Goal: Information Seeking & Learning: Learn about a topic

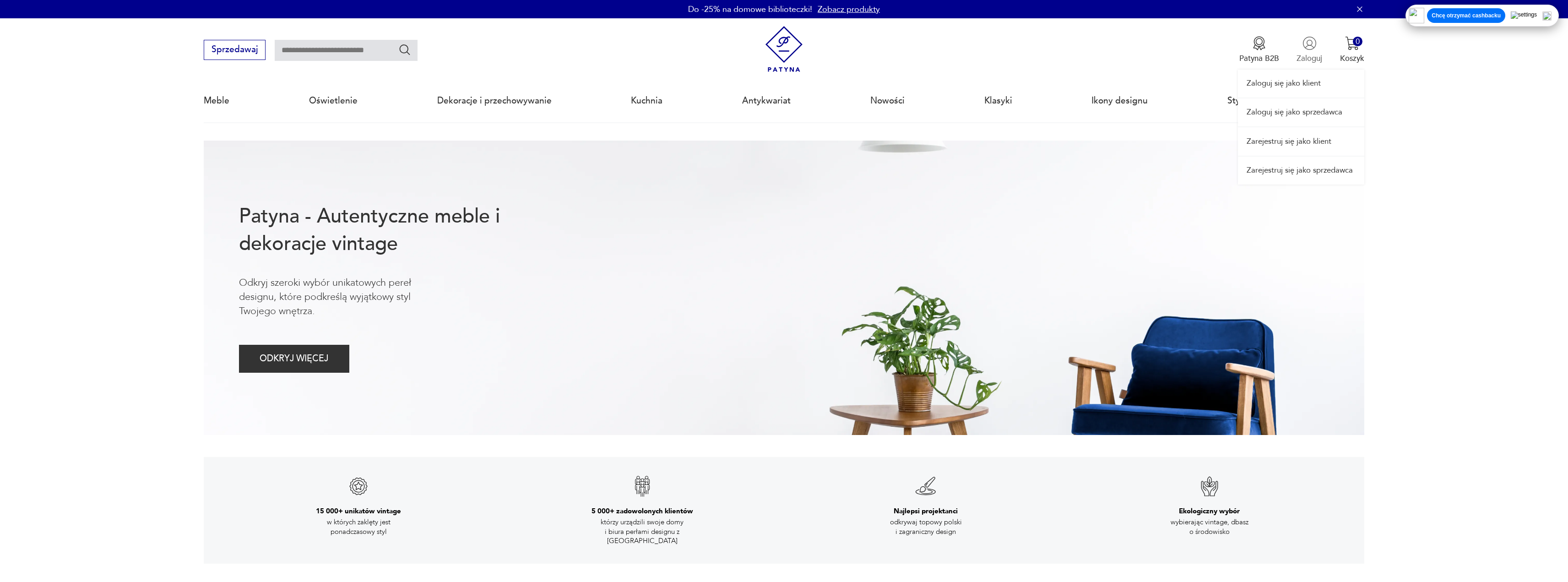
click at [1304, 51] on div "Zaloguj się jako klient Zaloguj się jako sprzedawca Zarejestruj się jako klient…" at bounding box center [1301, 101] width 127 height 166
click at [783, 93] on link "Antykwariat" at bounding box center [765, 101] width 48 height 42
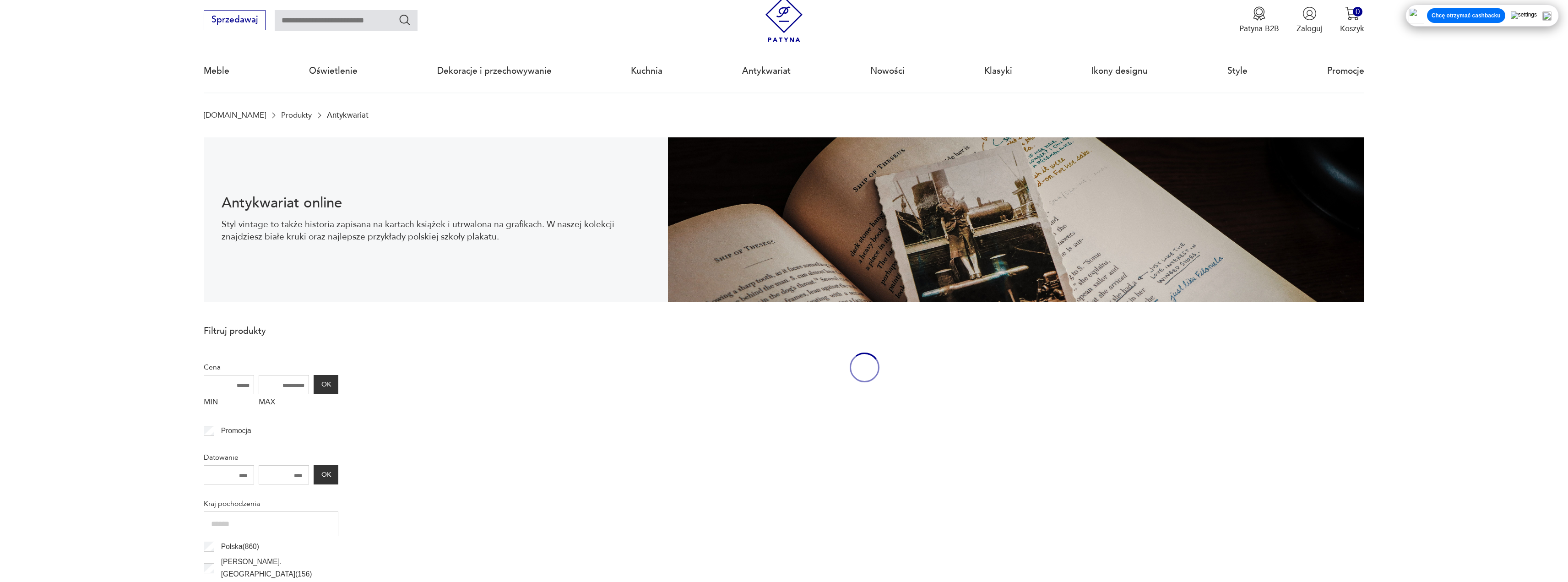
drag, startPoint x: 321, startPoint y: 24, endPoint x: 327, endPoint y: 25, distance: 6.1
click at [321, 25] on input "text" at bounding box center [346, 20] width 143 height 21
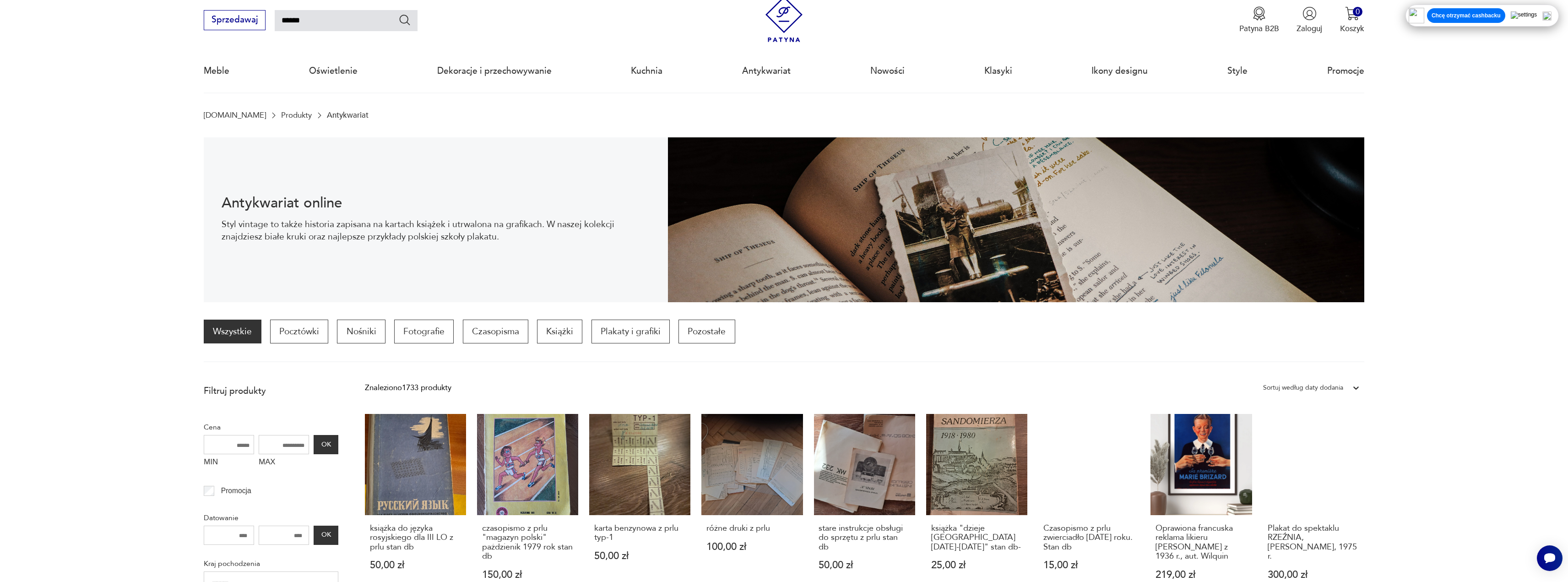
type input "******"
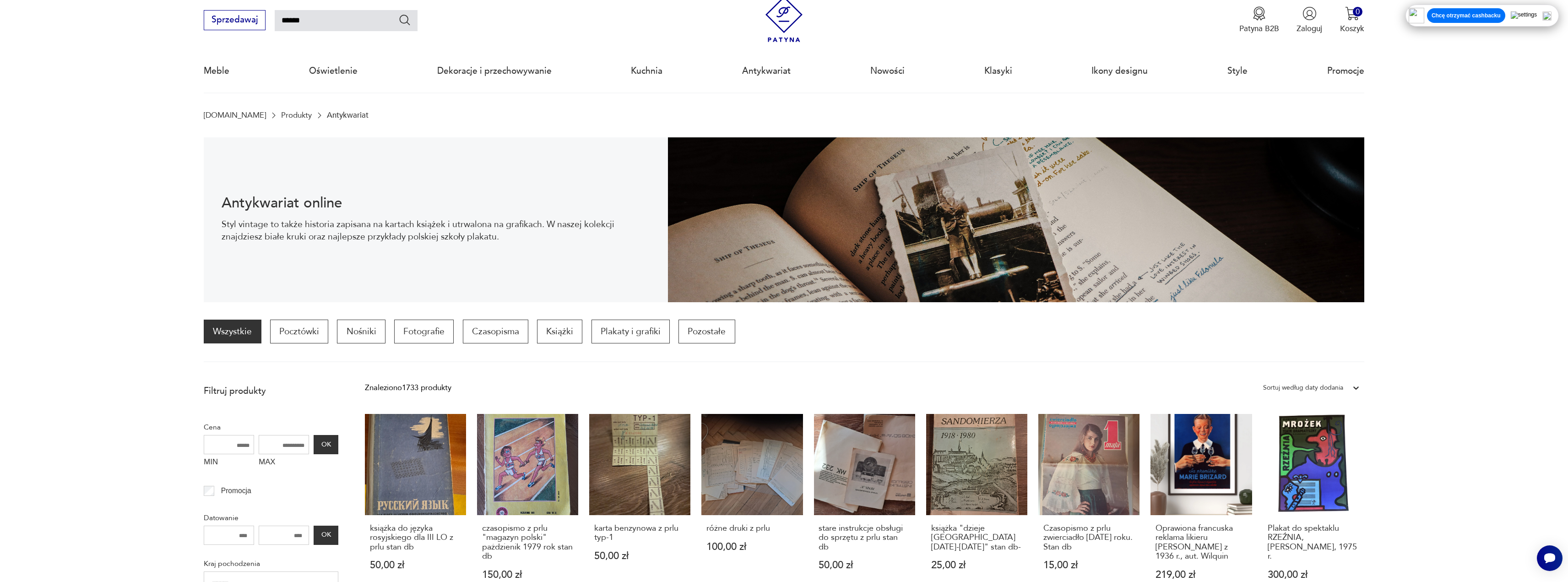
type input "******"
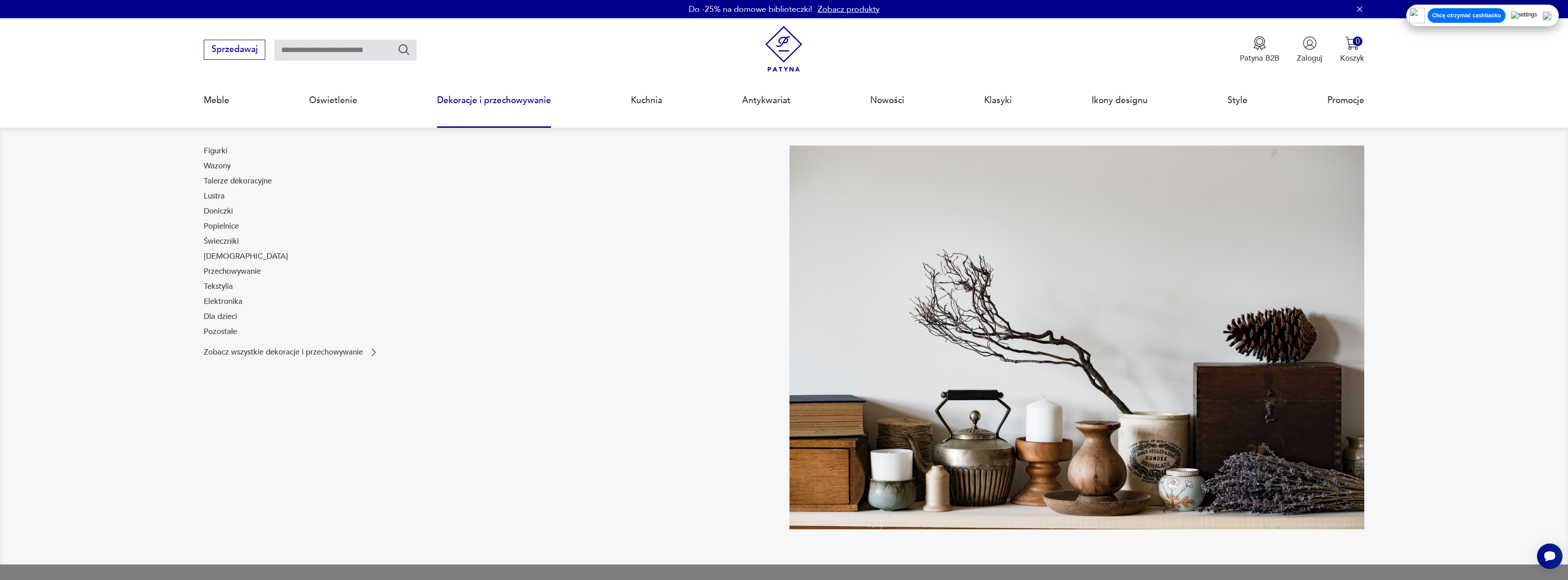
type input "******"
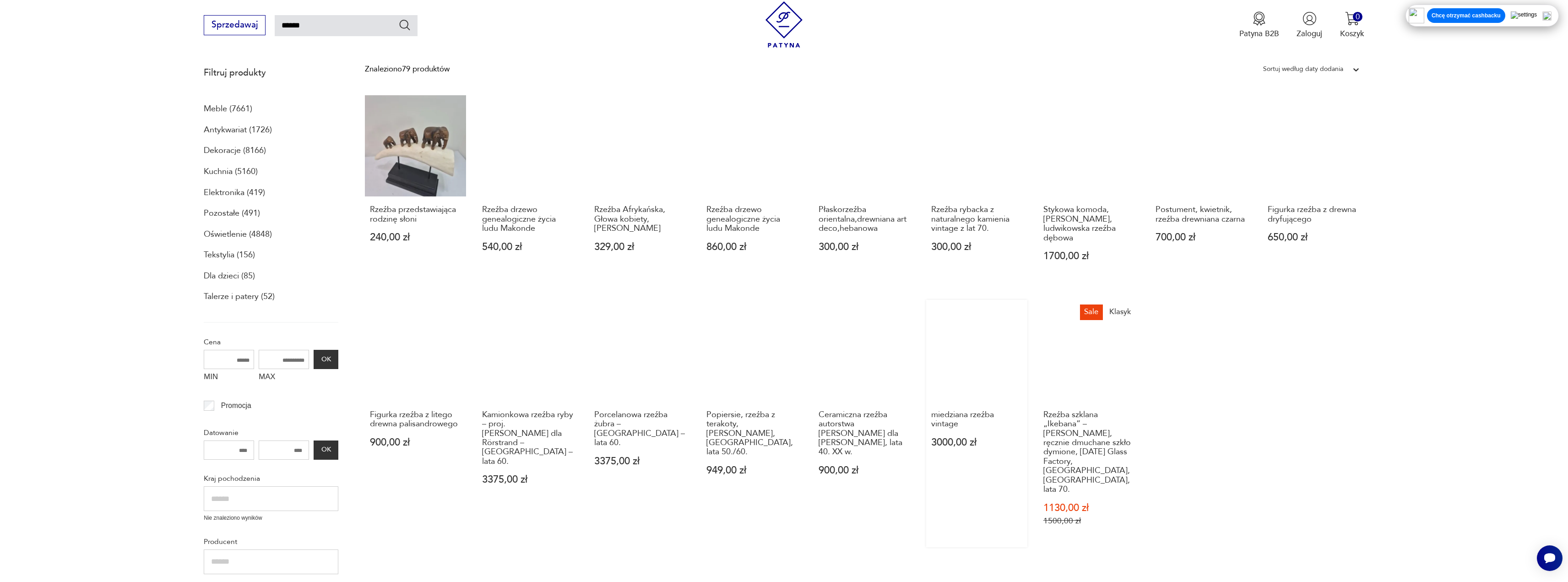
scroll to position [174, 0]
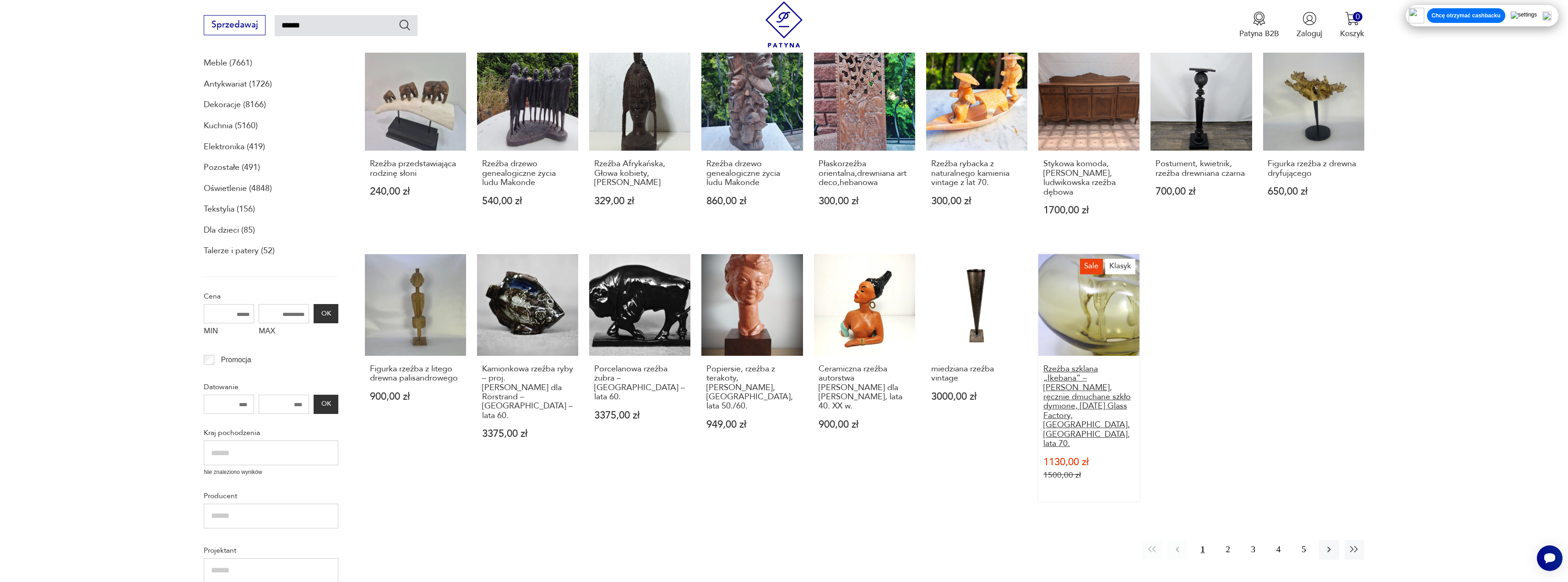
click at [1079, 381] on h3 "Rzeźba szklana „Ikebana” – [PERSON_NAME], ręcznie dmuchane szkło dymione, [DATE…" at bounding box center [1089, 406] width 91 height 84
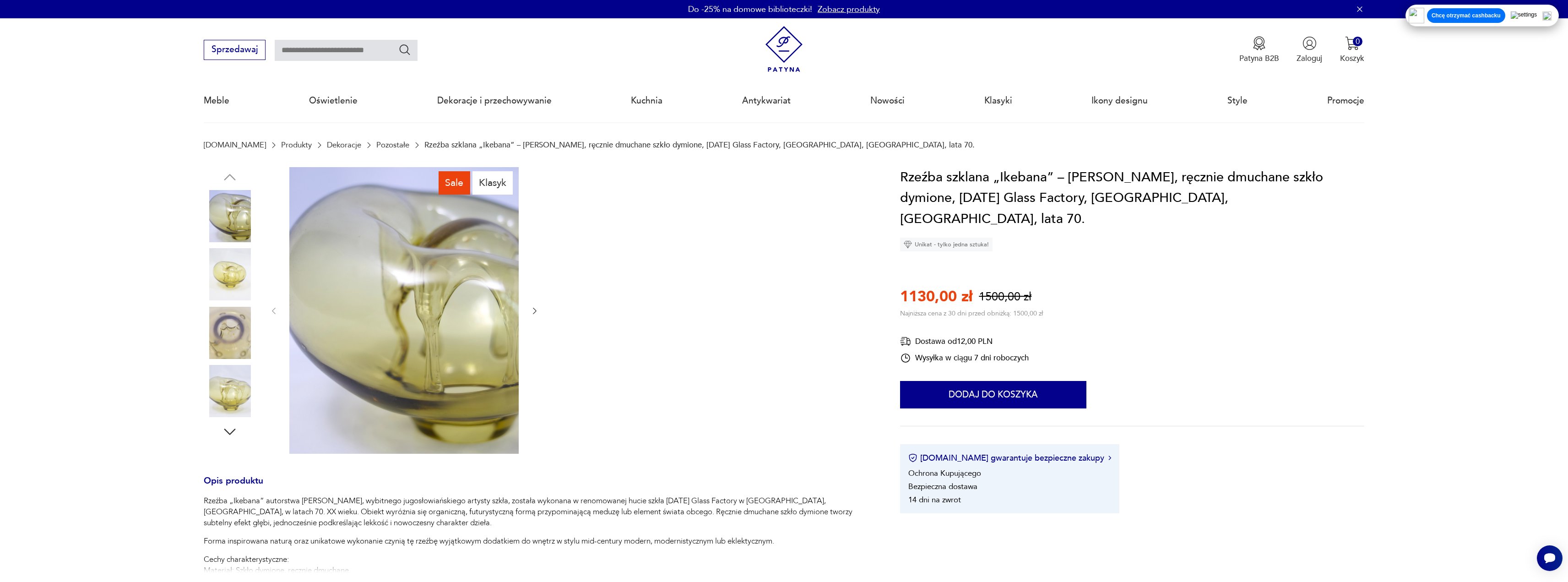
click at [533, 308] on icon "button" at bounding box center [535, 311] width 9 height 9
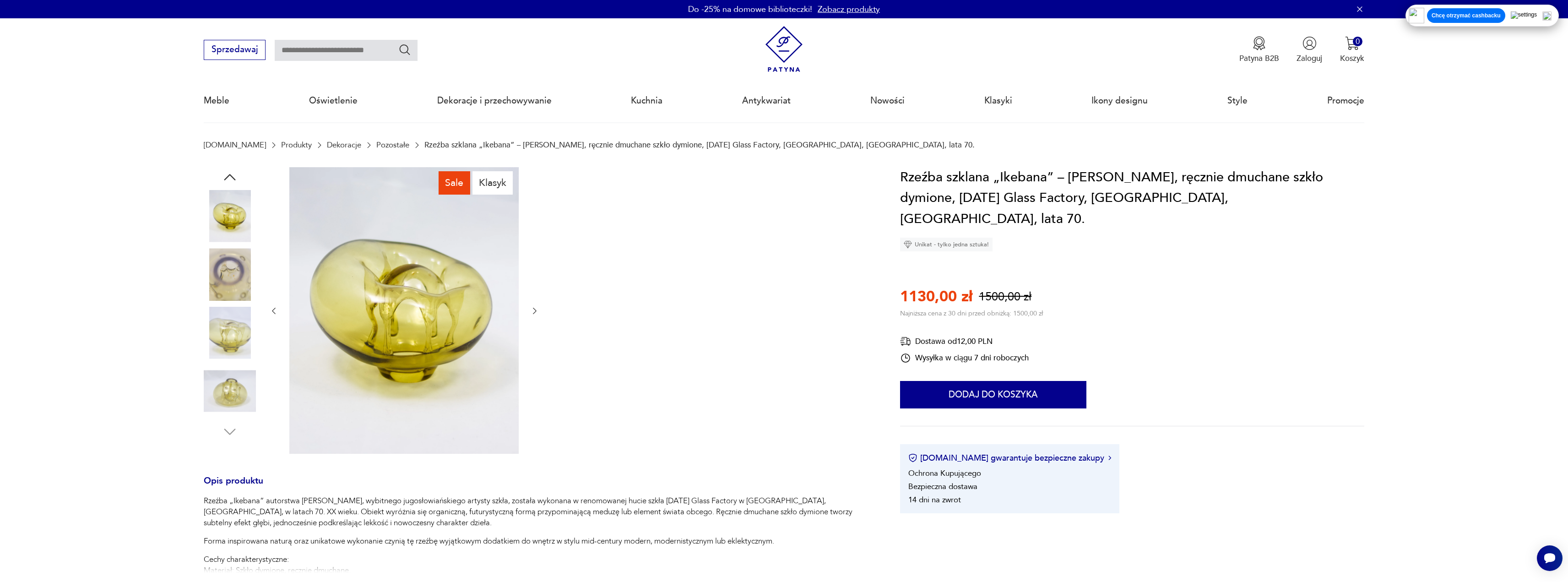
click at [532, 307] on icon "button" at bounding box center [535, 311] width 9 height 9
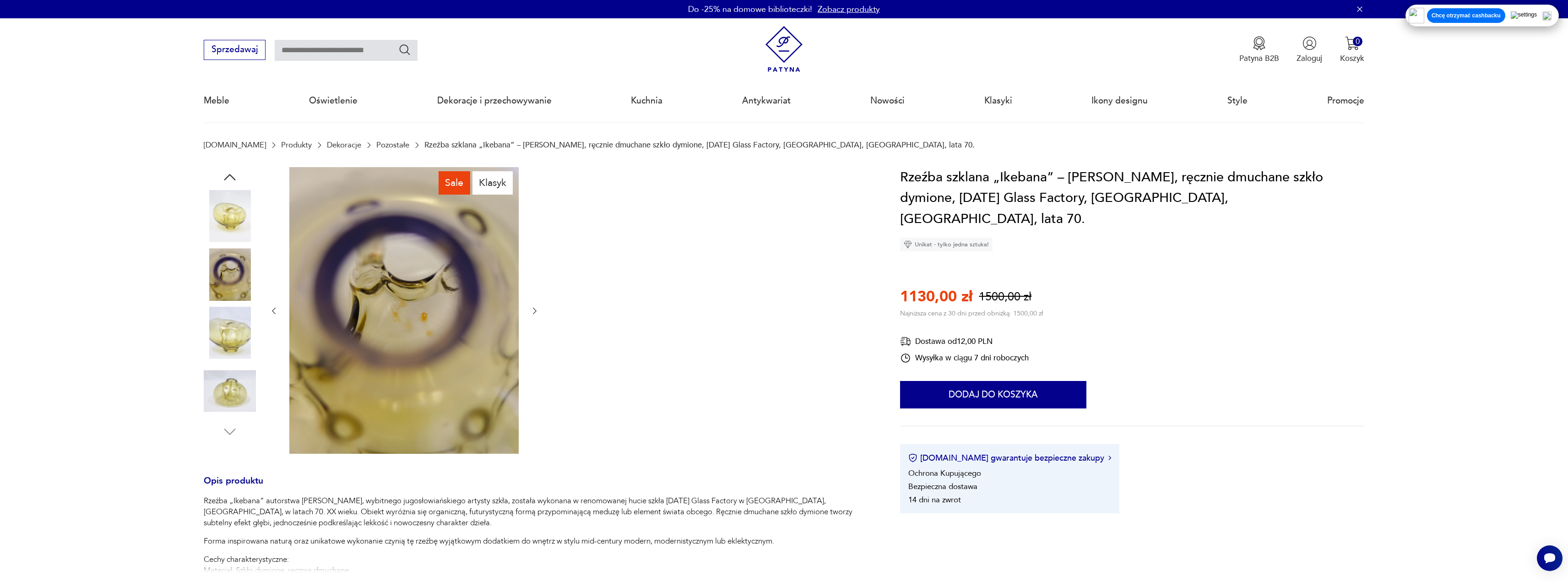
click at [532, 307] on icon "button" at bounding box center [535, 311] width 9 height 9
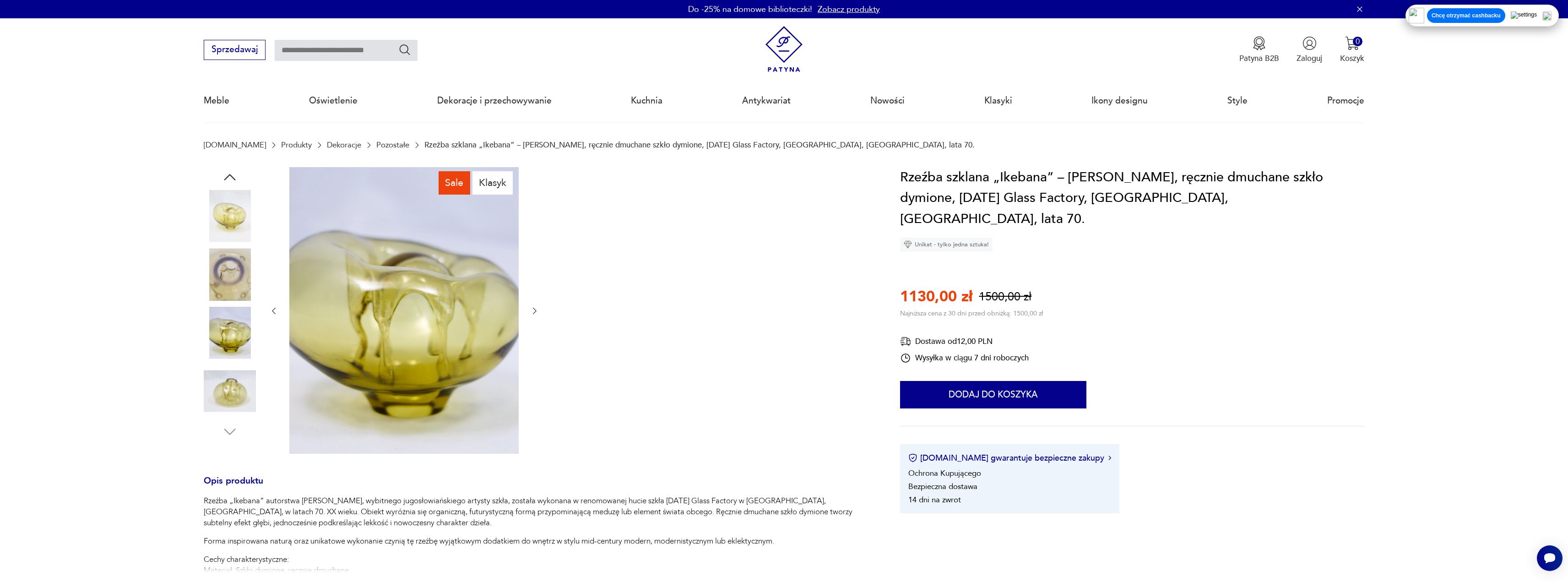
drag, startPoint x: 591, startPoint y: 309, endPoint x: 576, endPoint y: 307, distance: 15.1
type input "******"
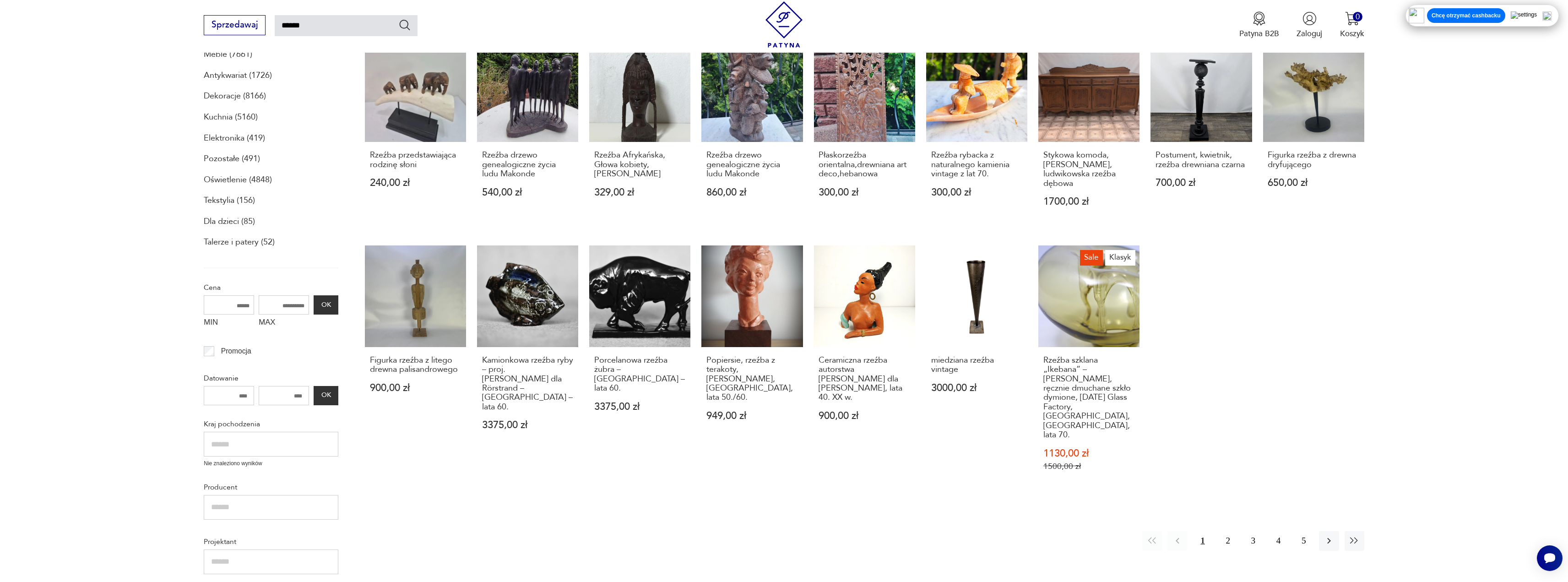
scroll to position [229, 0]
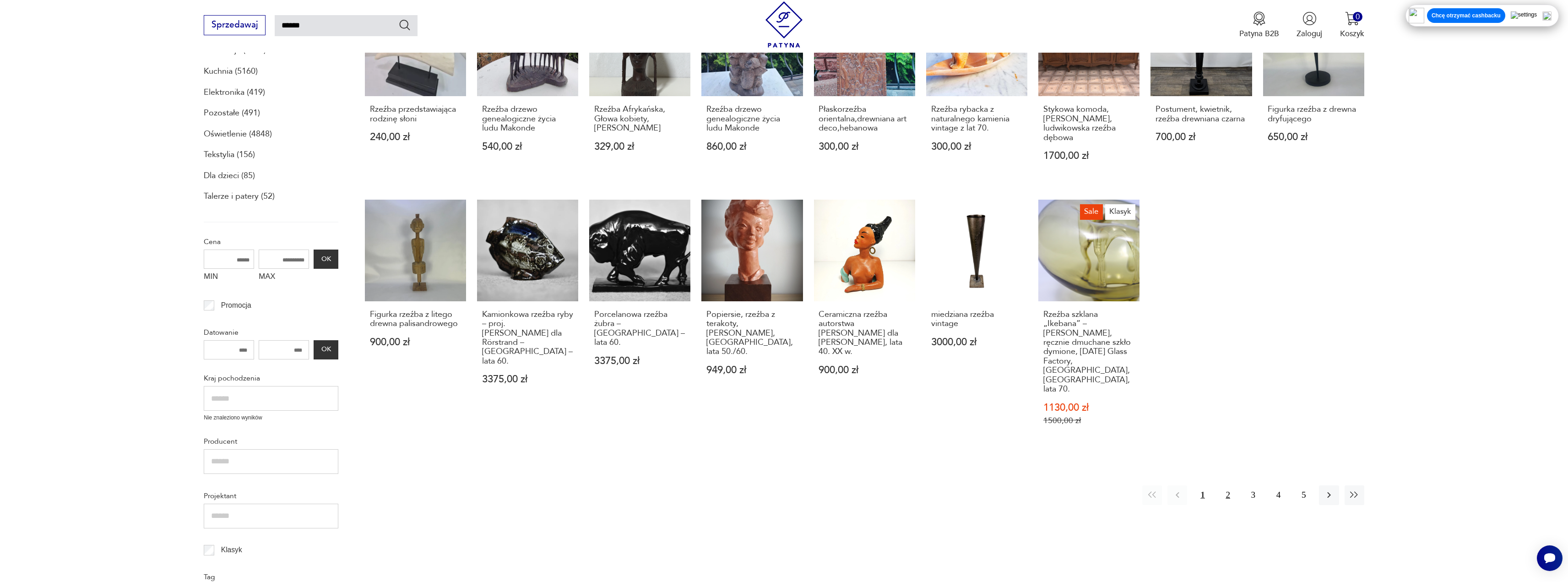
click at [1227, 485] on button "2" at bounding box center [1228, 494] width 19 height 19
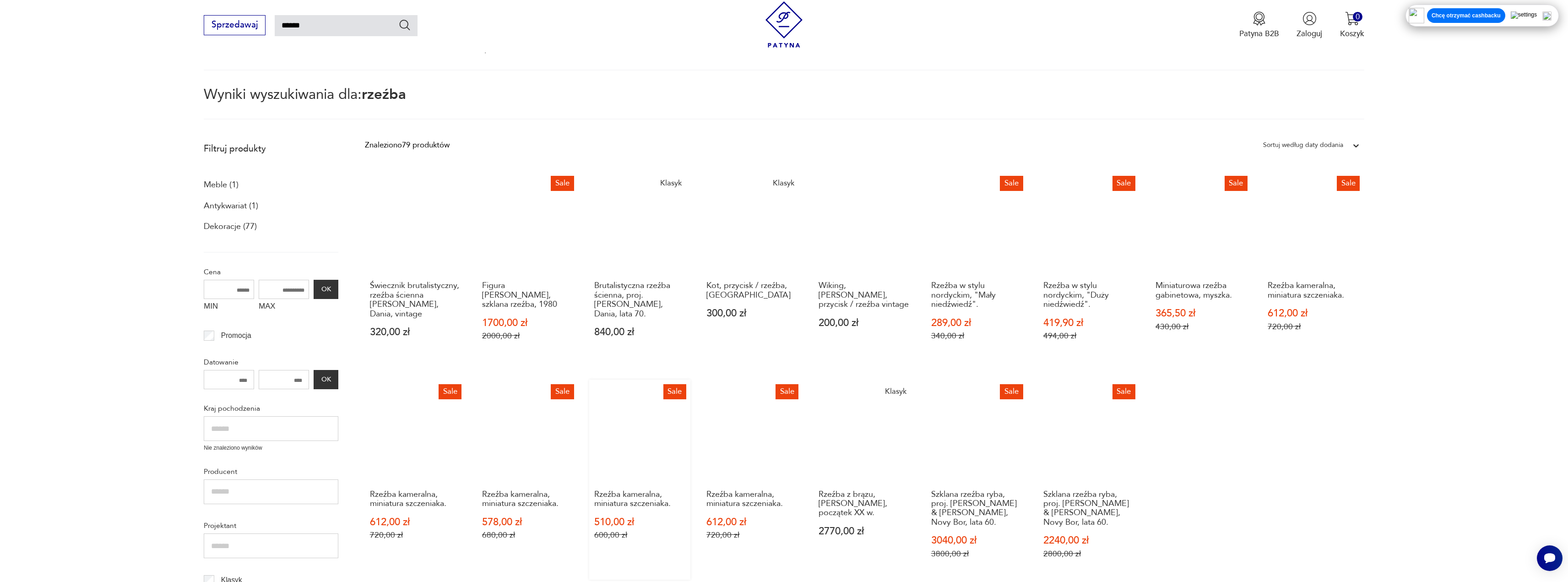
scroll to position [190, 0]
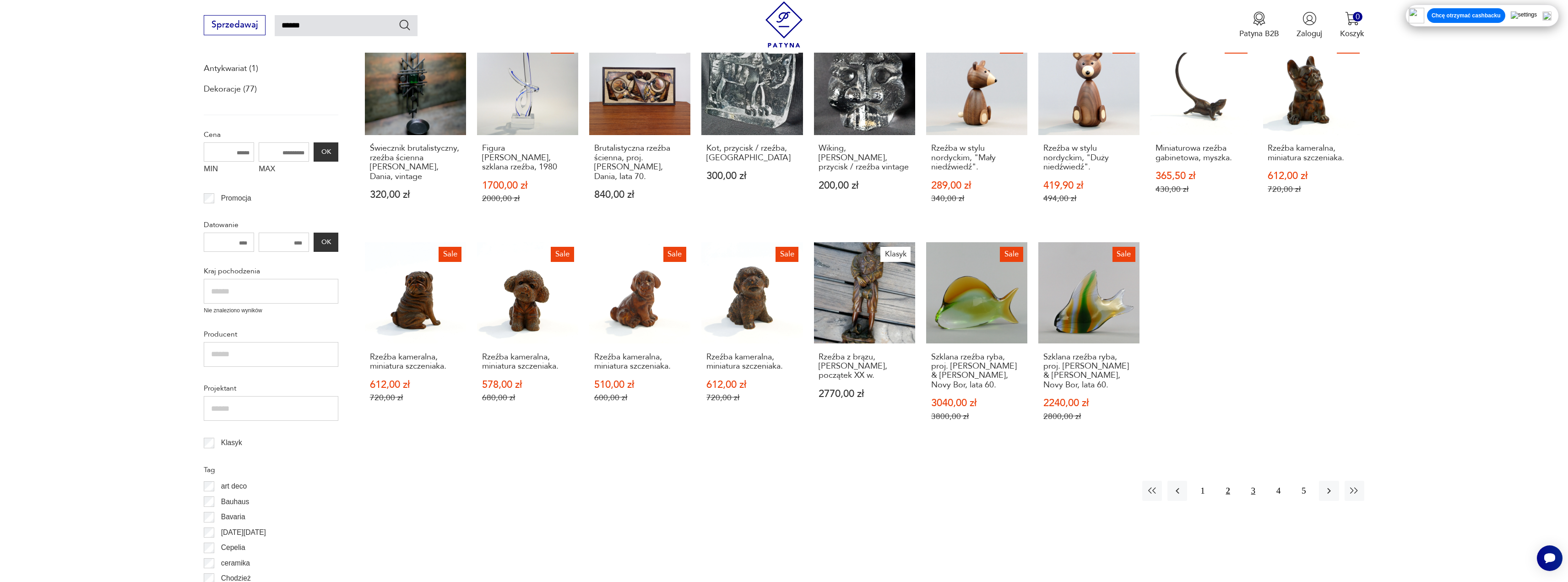
click at [1249, 491] on button "3" at bounding box center [1253, 490] width 19 height 19
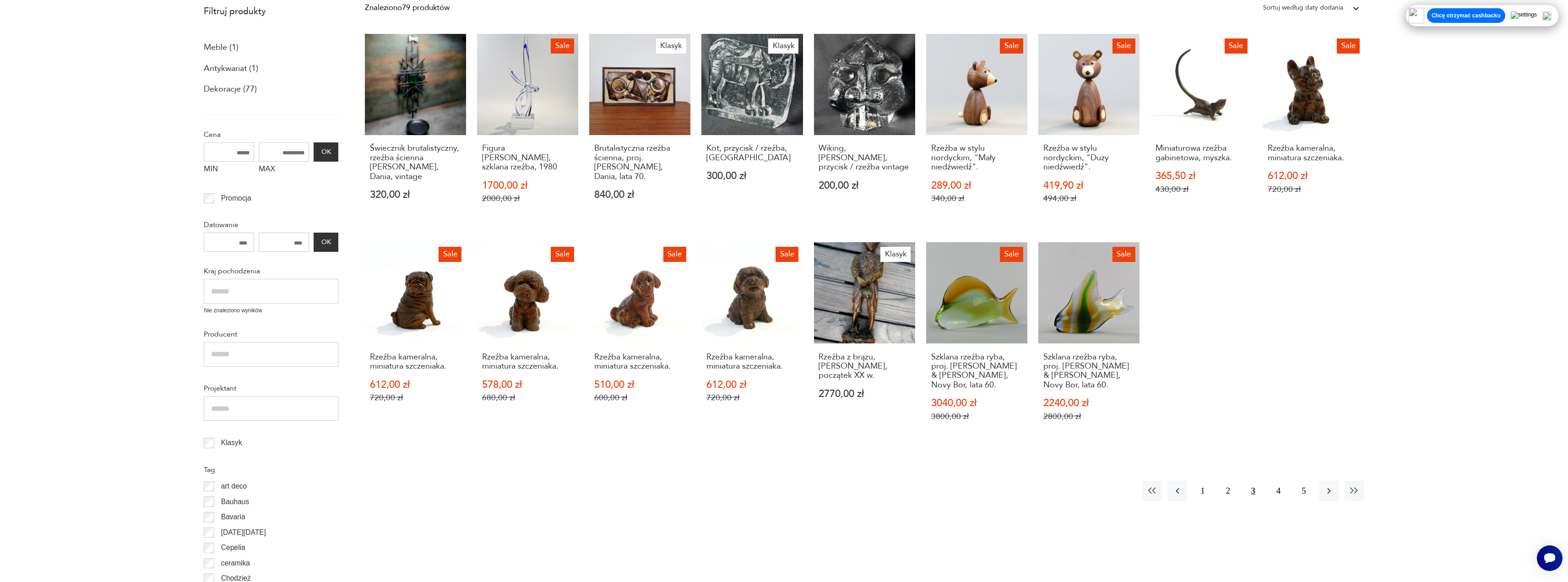
scroll to position [52, 0]
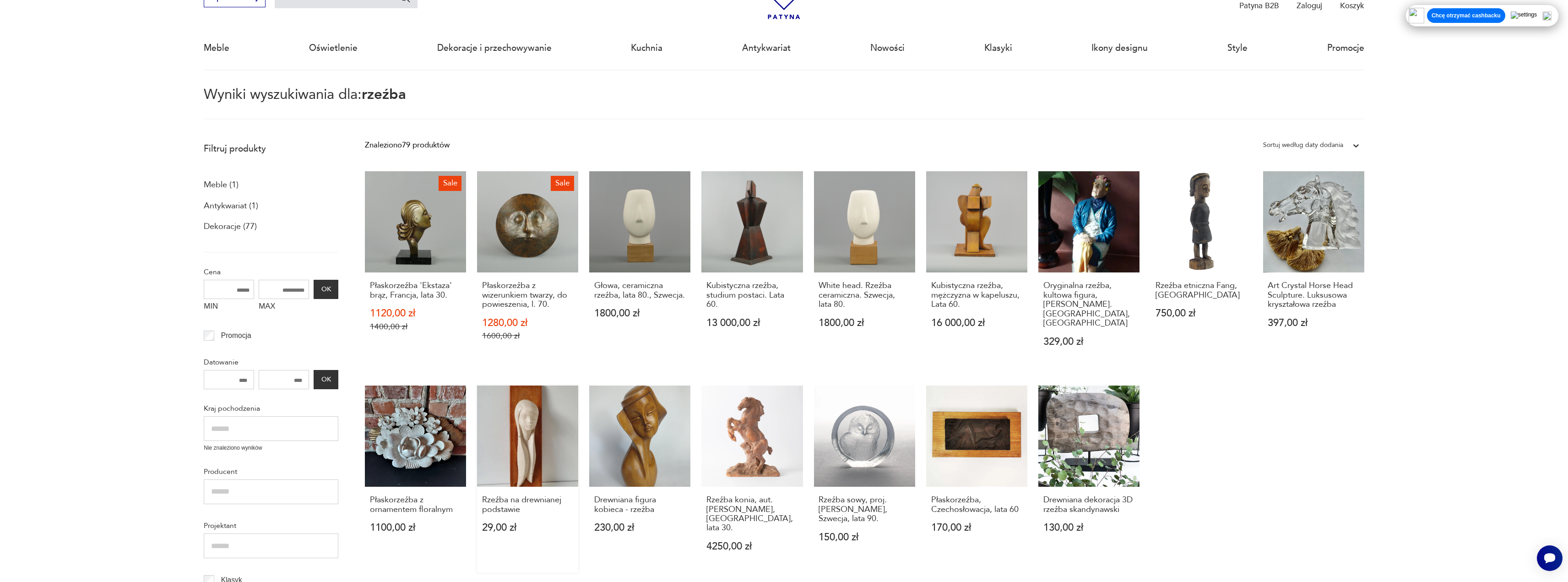
click at [544, 416] on link "Rzeźba na drewnianej podstawie 29,00 zł" at bounding box center [528, 479] width 101 height 188
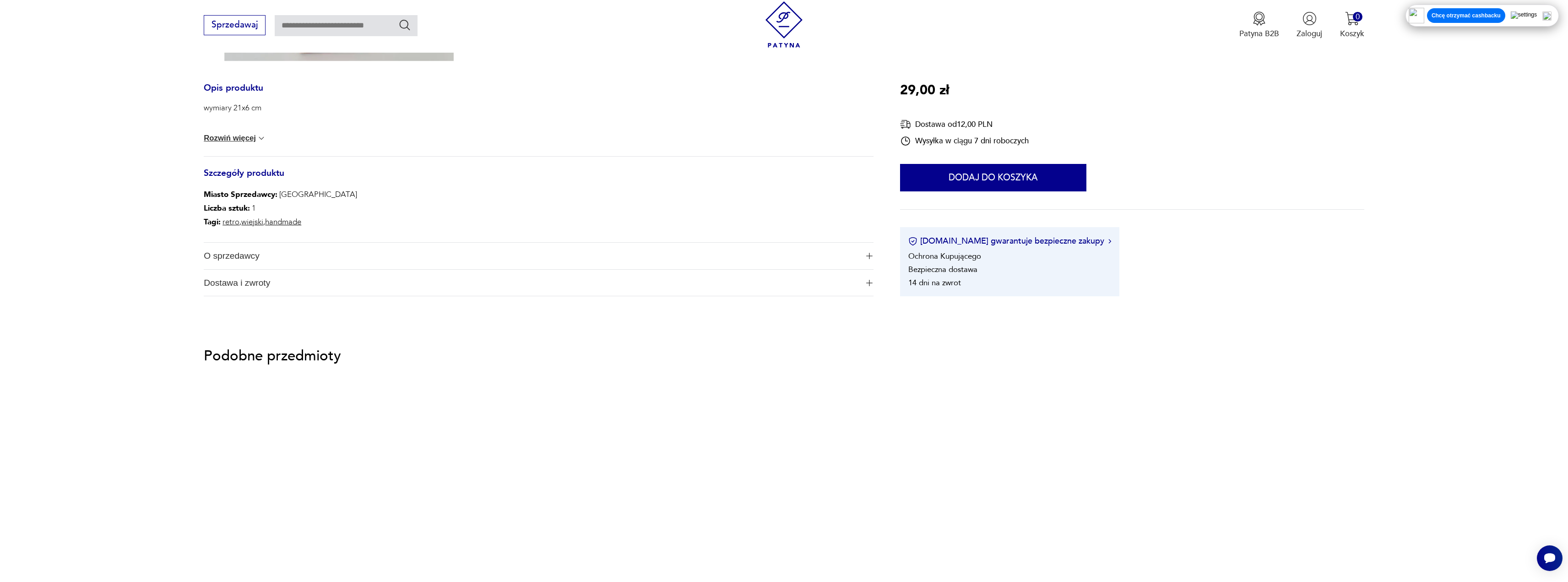
scroll to position [458, 0]
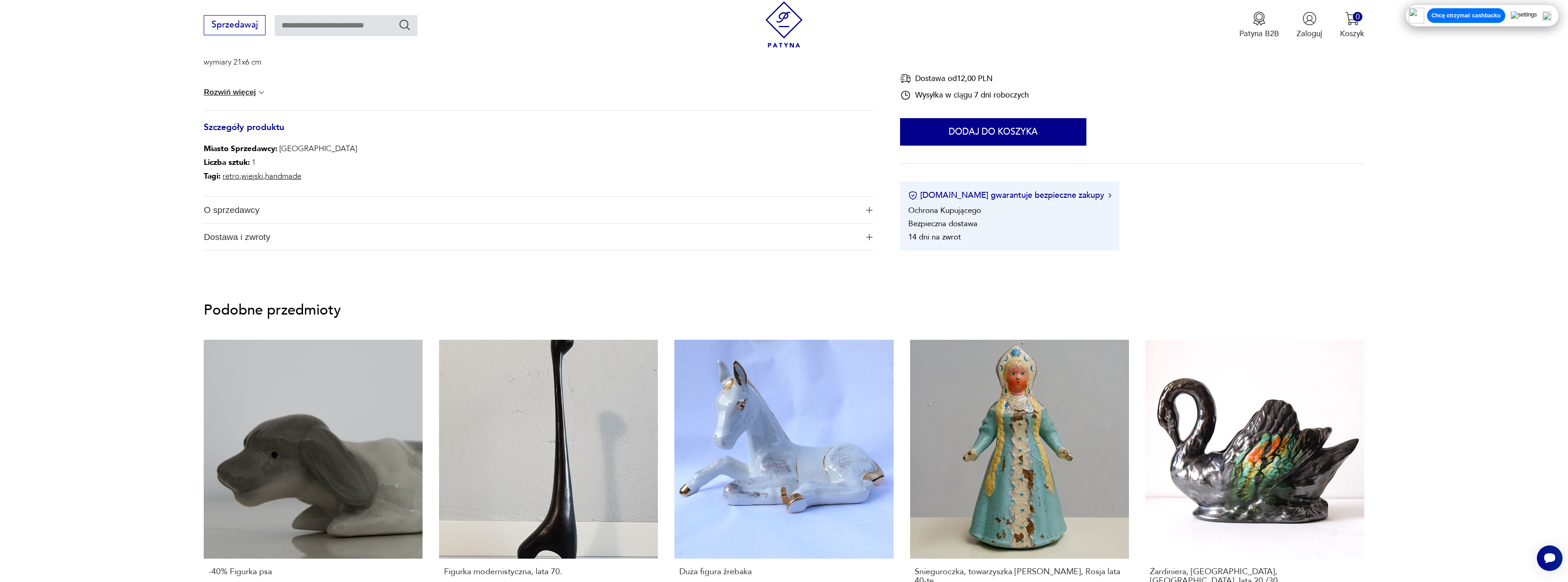
click at [291, 211] on span "O sprzedawcy" at bounding box center [531, 209] width 655 height 26
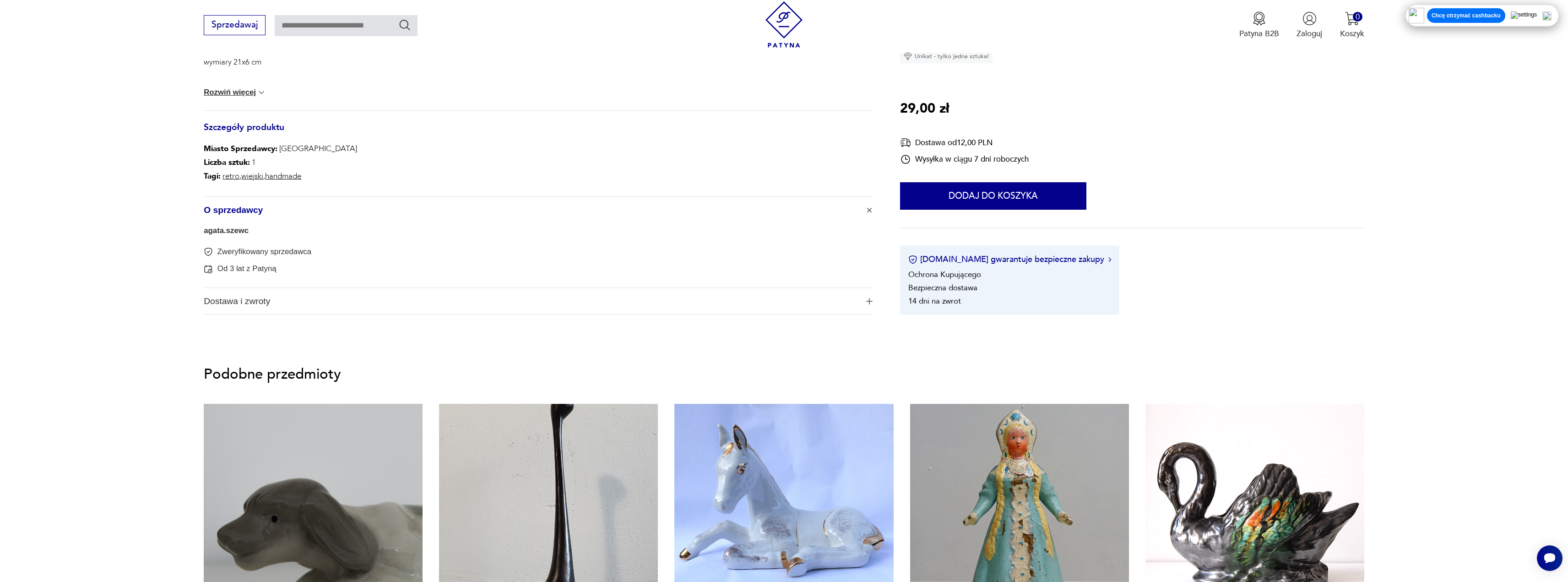
click at [291, 211] on span "O sprzedawcy" at bounding box center [531, 209] width 655 height 26
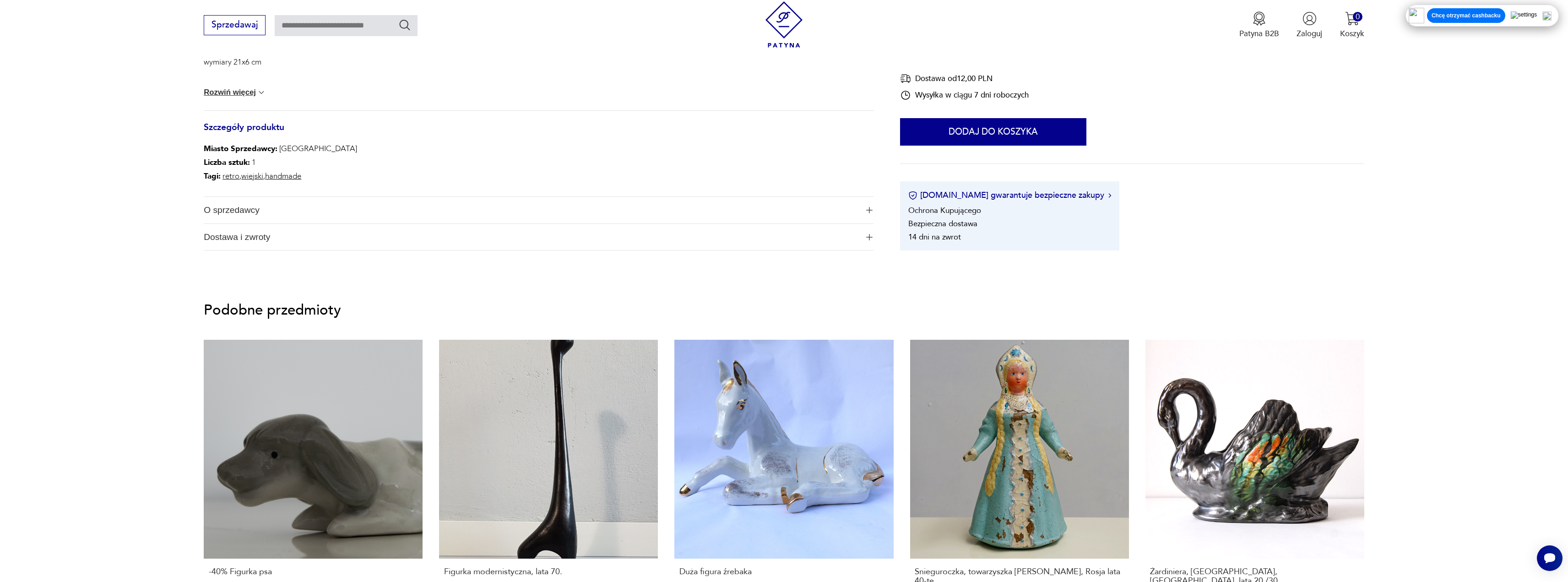
click at [243, 91] on button "Rozwiń więcej" at bounding box center [235, 92] width 63 height 9
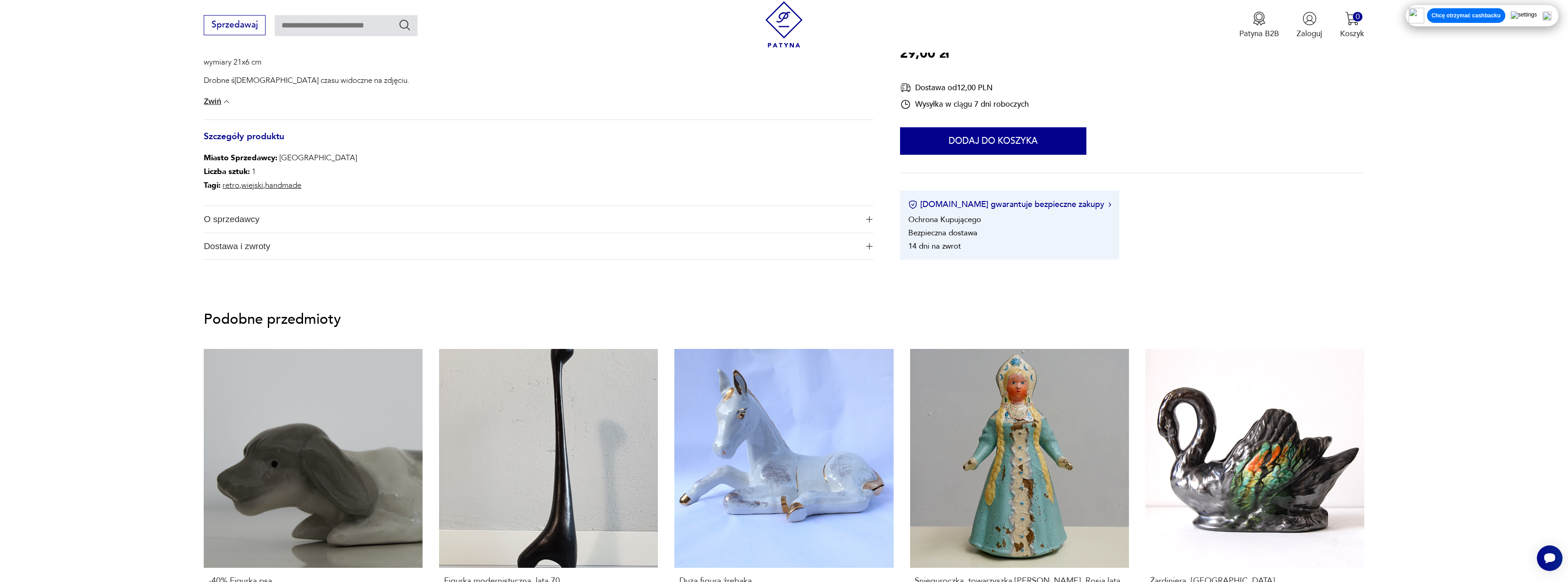
click at [337, 248] on span "Dostawa i zwroty" at bounding box center [531, 246] width 655 height 26
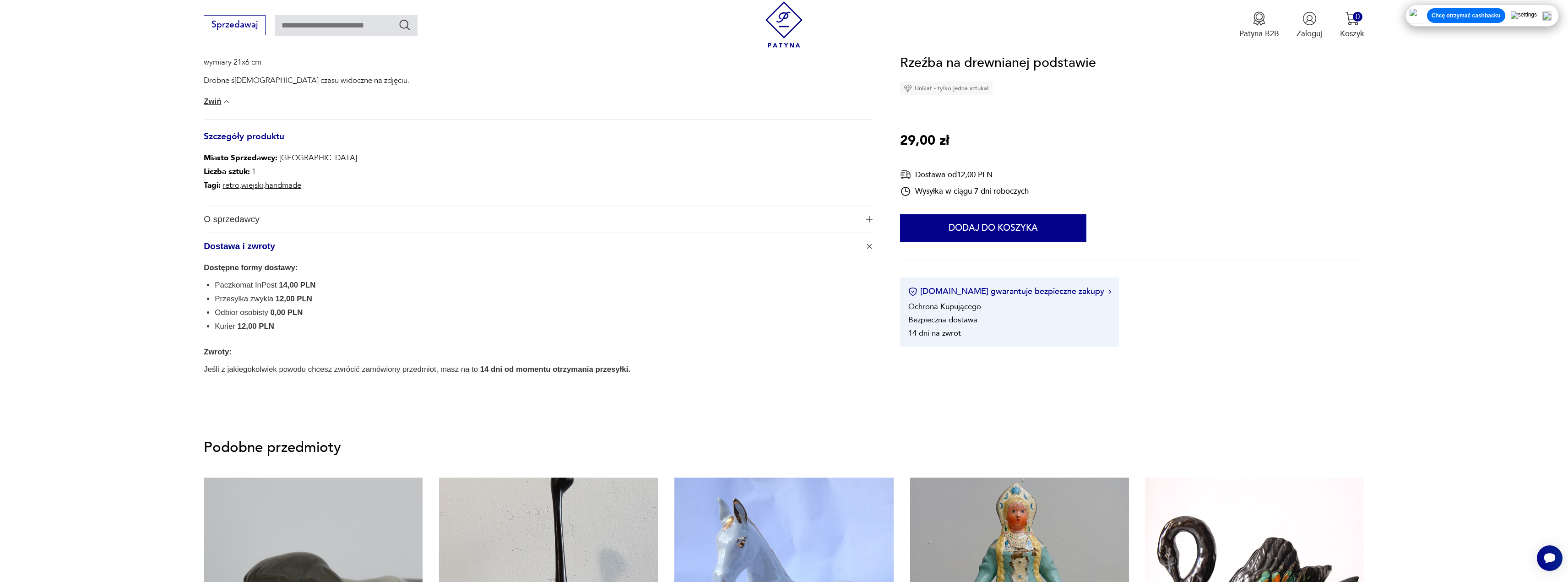
click at [337, 248] on span "Dostawa i zwroty" at bounding box center [531, 246] width 655 height 26
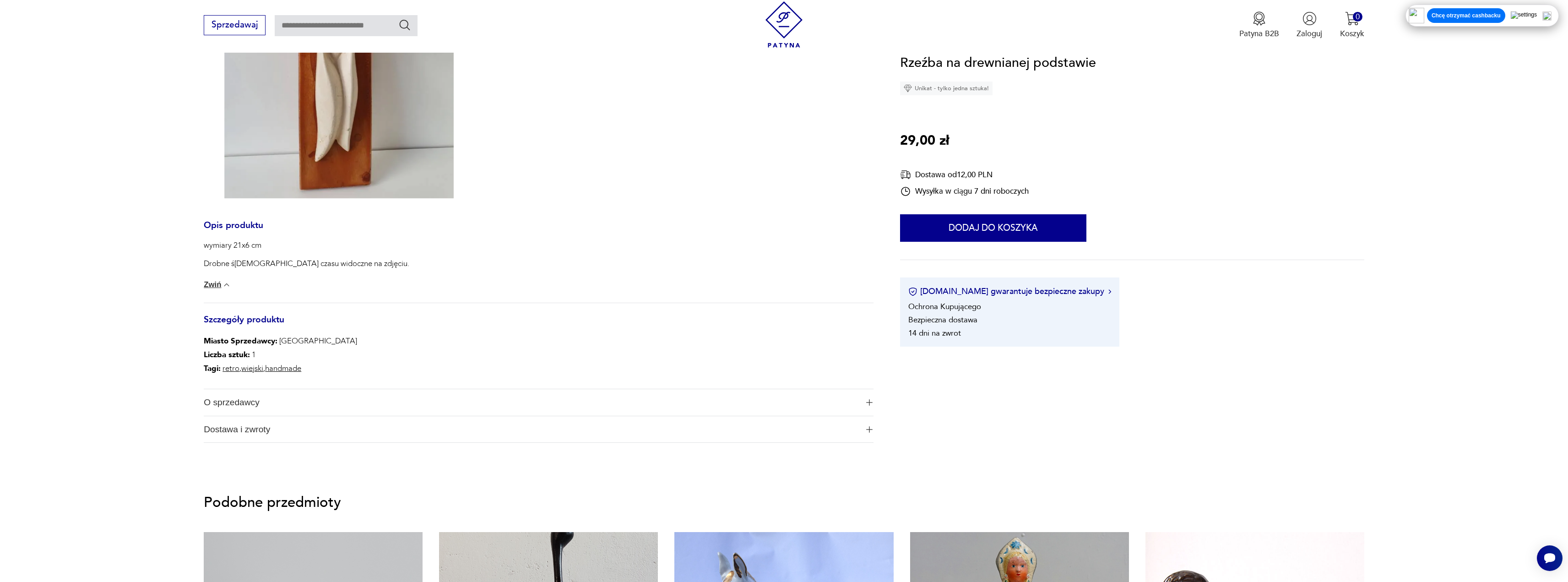
scroll to position [91, 0]
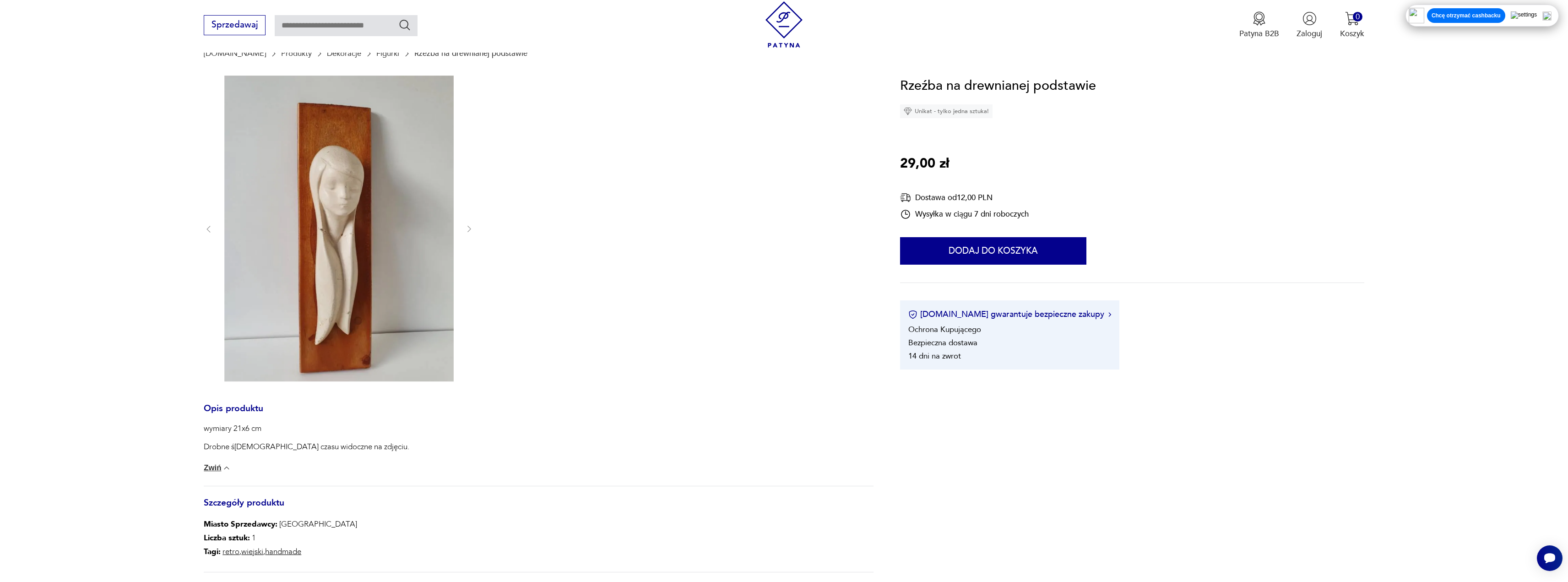
drag, startPoint x: 529, startPoint y: 243, endPoint x: 514, endPoint y: 246, distance: 15.3
type input "******"
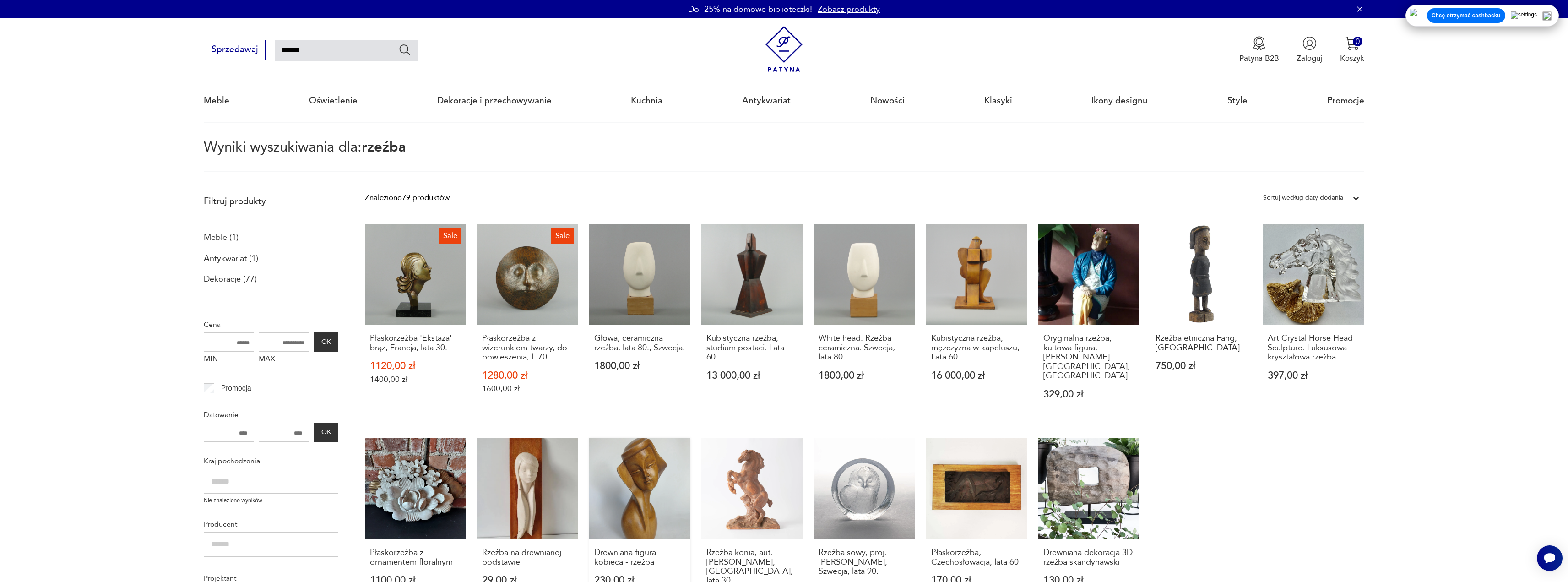
scroll to position [183, 0]
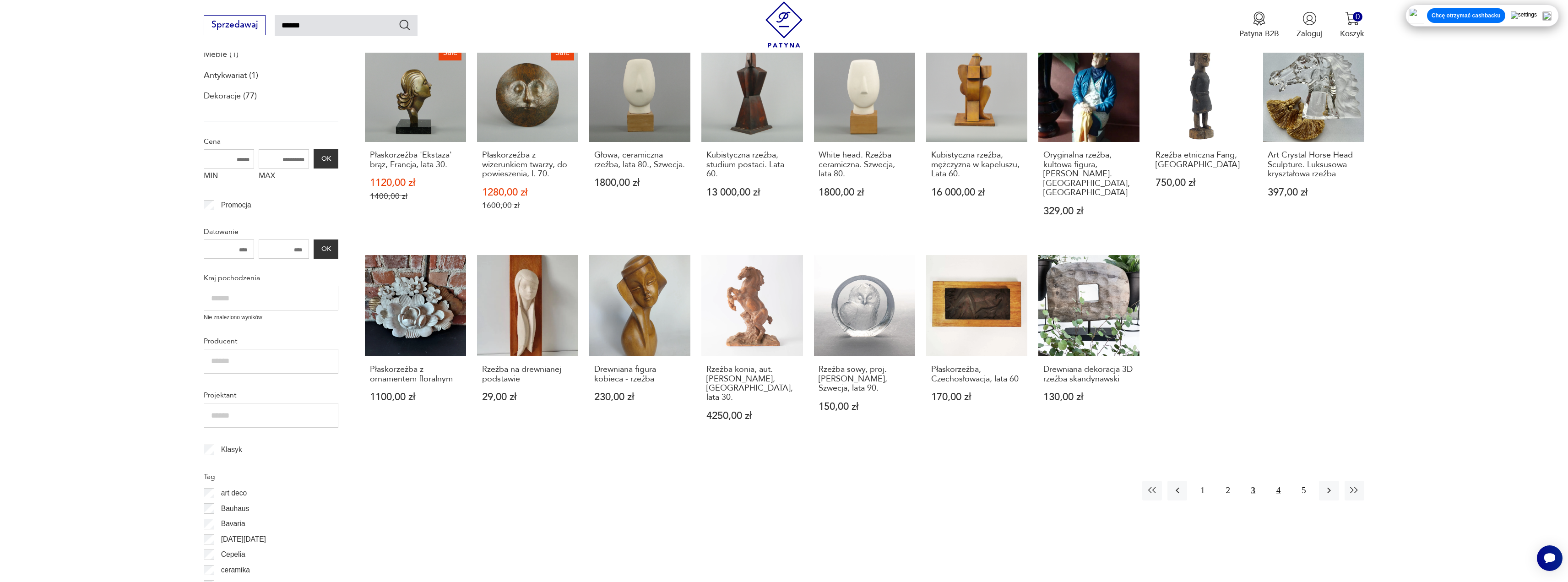
click at [1278, 481] on button "4" at bounding box center [1278, 490] width 19 height 19
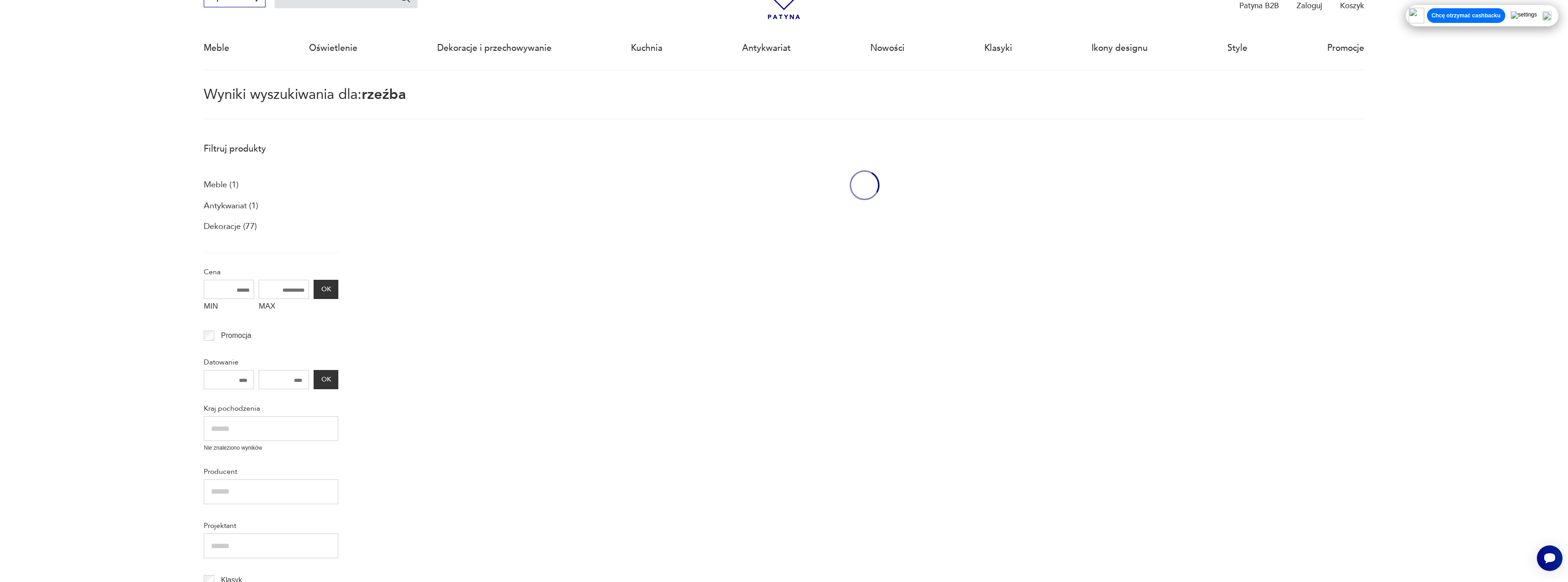
scroll to position [99, 0]
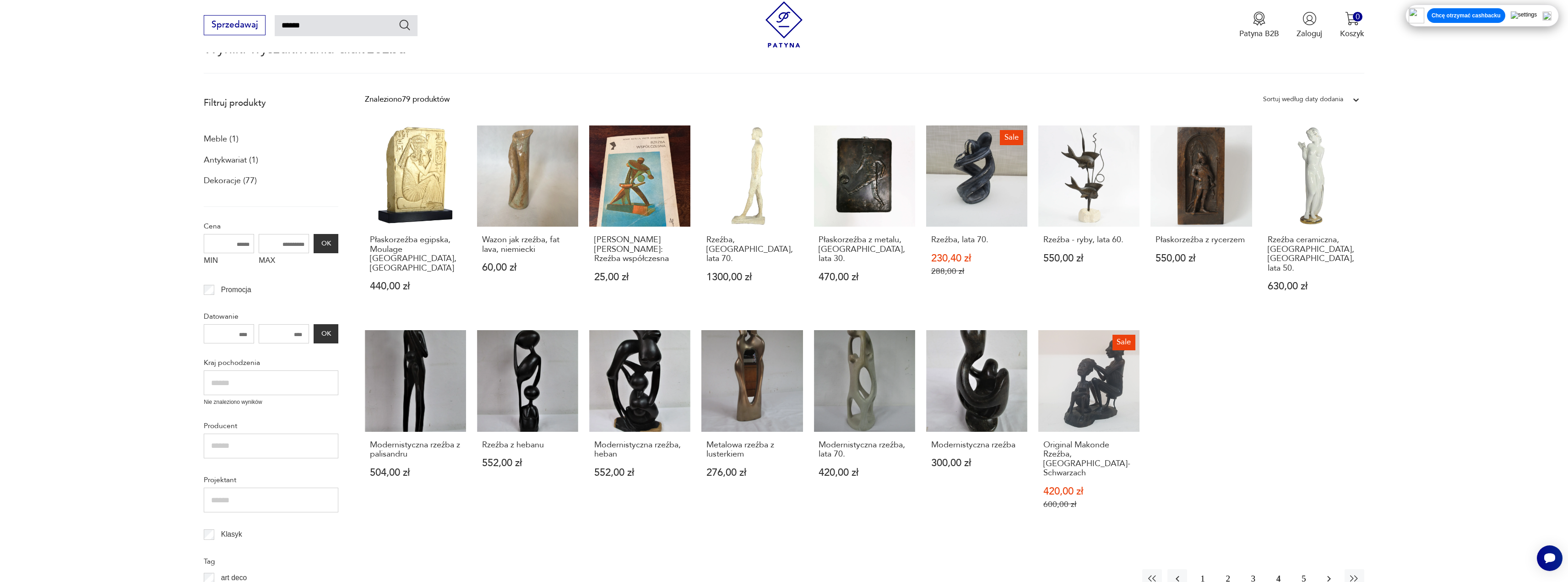
click at [1335, 569] on button "button" at bounding box center [1328, 579] width 19 height 19
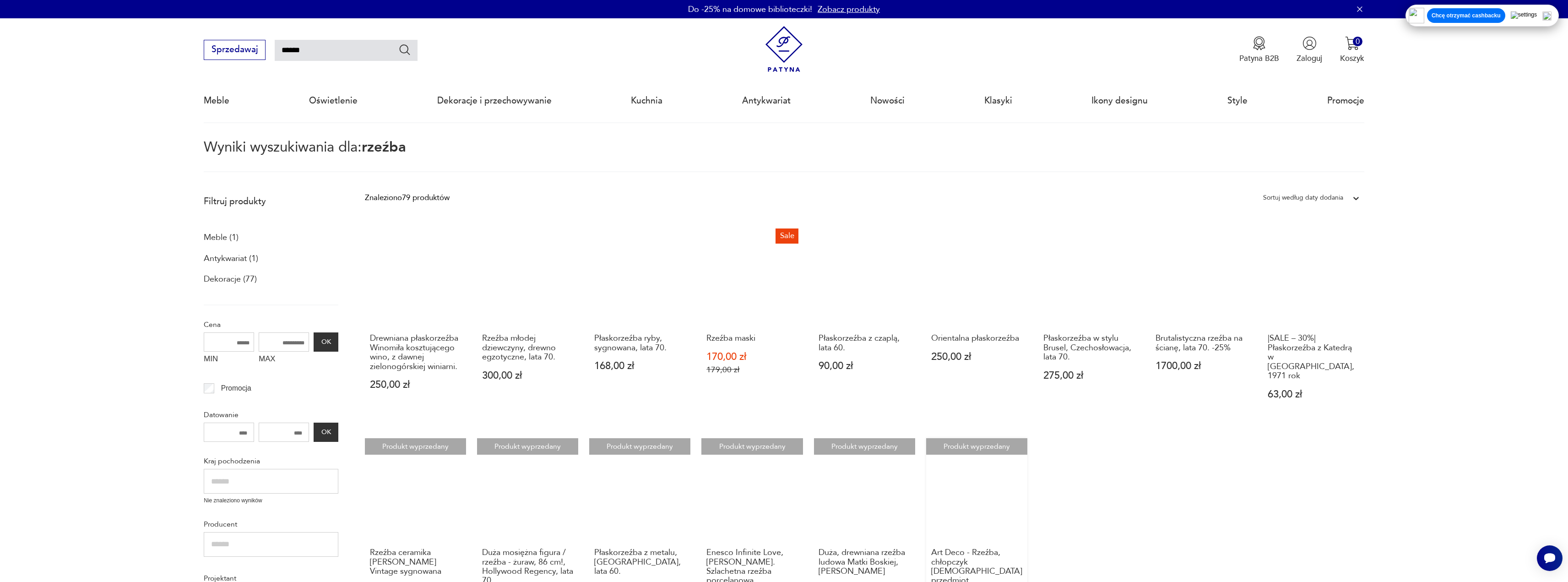
scroll to position [138, 0]
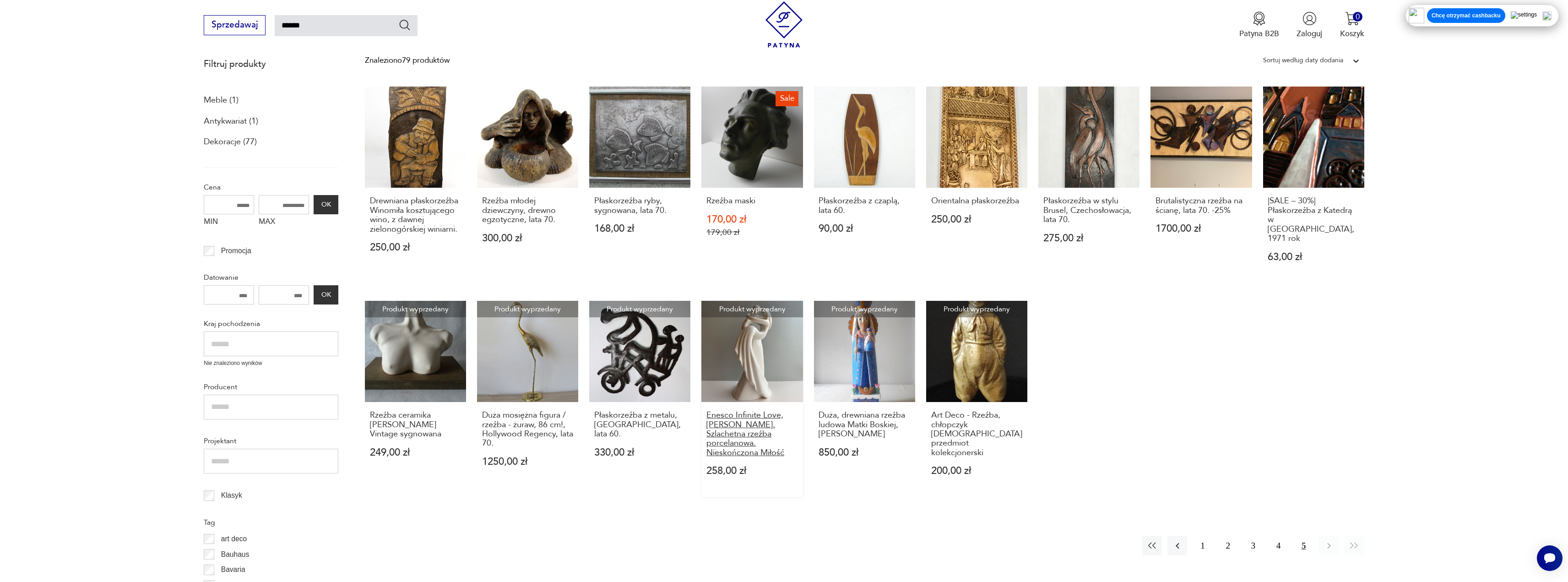
click at [753, 413] on h3 "Enesco Infinite Love, [PERSON_NAME]. Szlachetna rzeźba porcelanowa. Nieskończon…" at bounding box center [752, 433] width 91 height 46
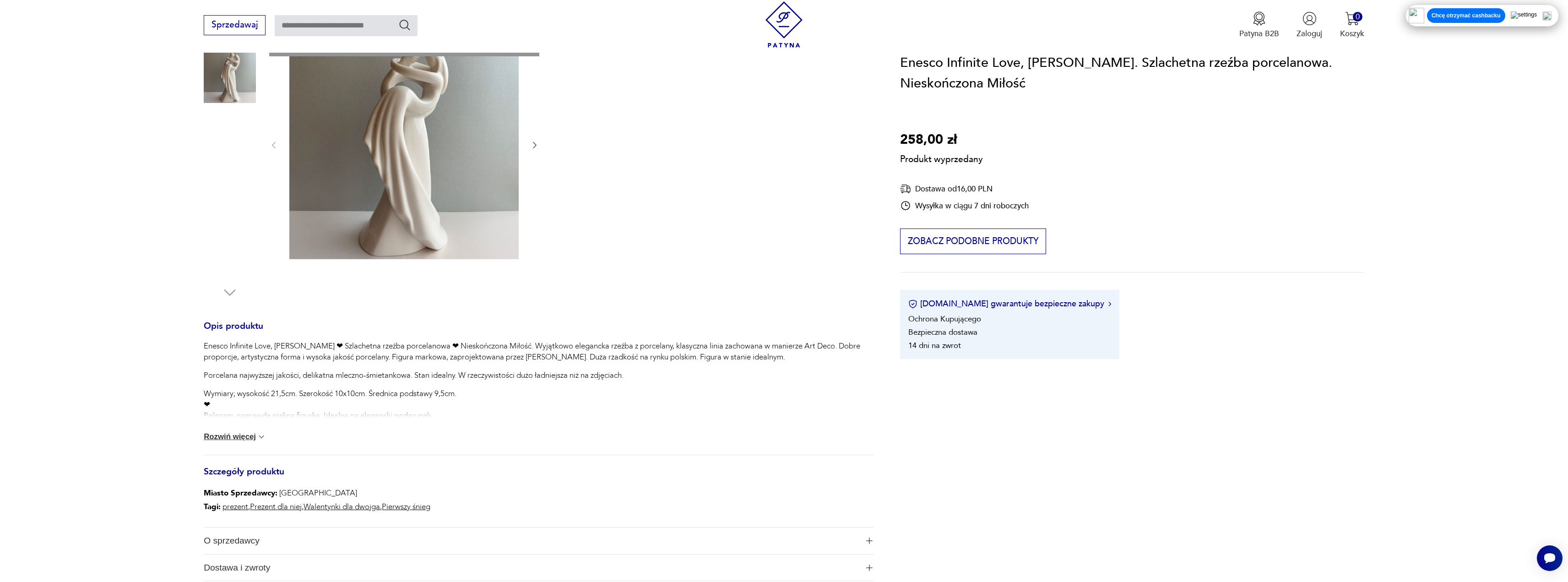
scroll to position [320, 0]
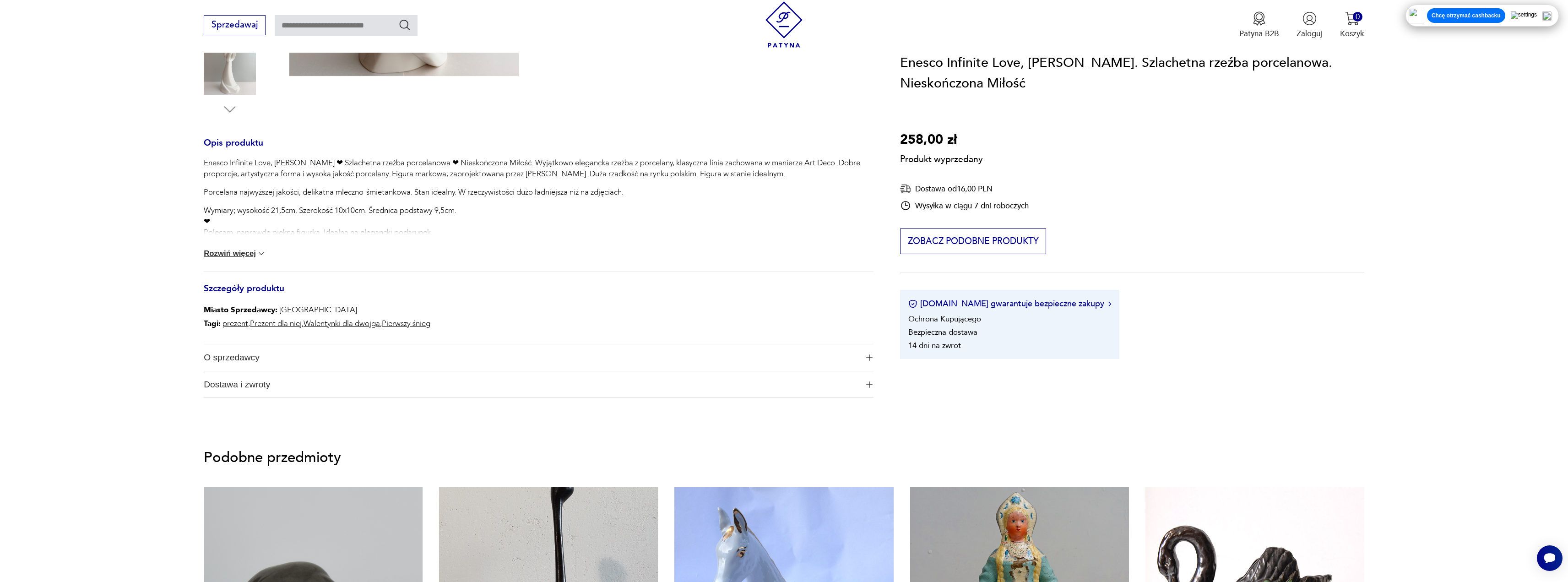
click at [244, 258] on button "Rozwiń więcej" at bounding box center [235, 253] width 63 height 9
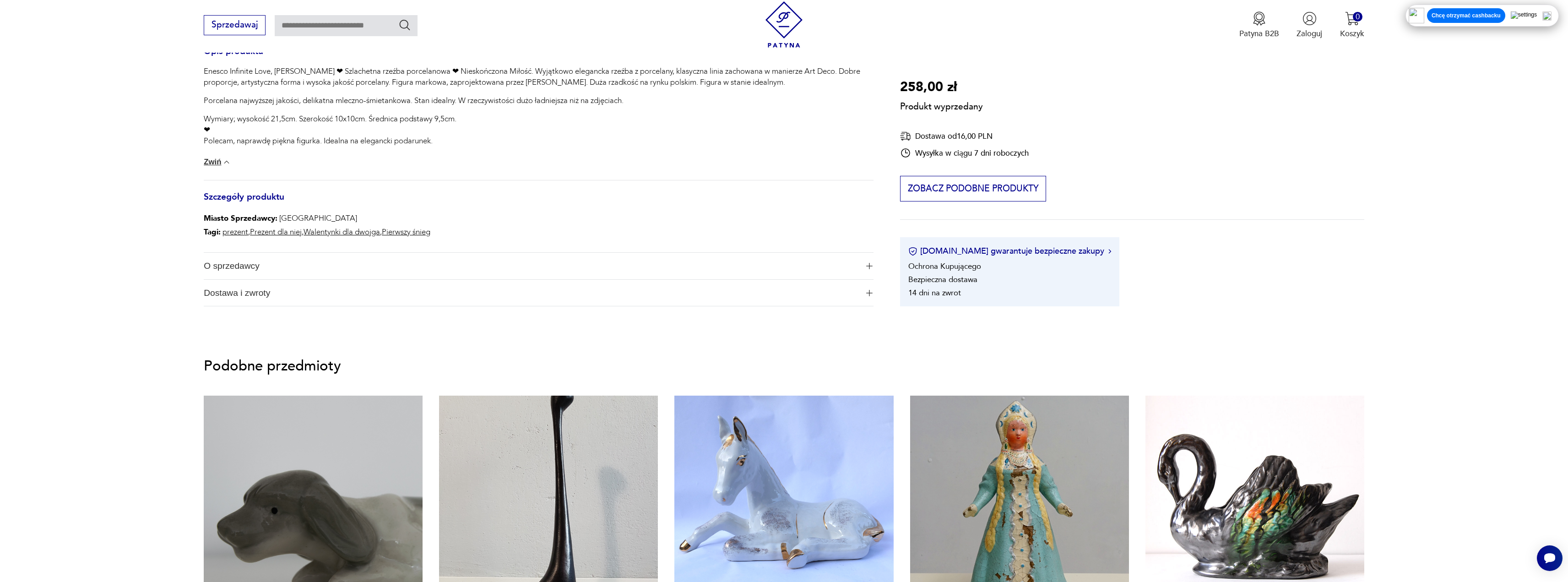
scroll to position [229, 0]
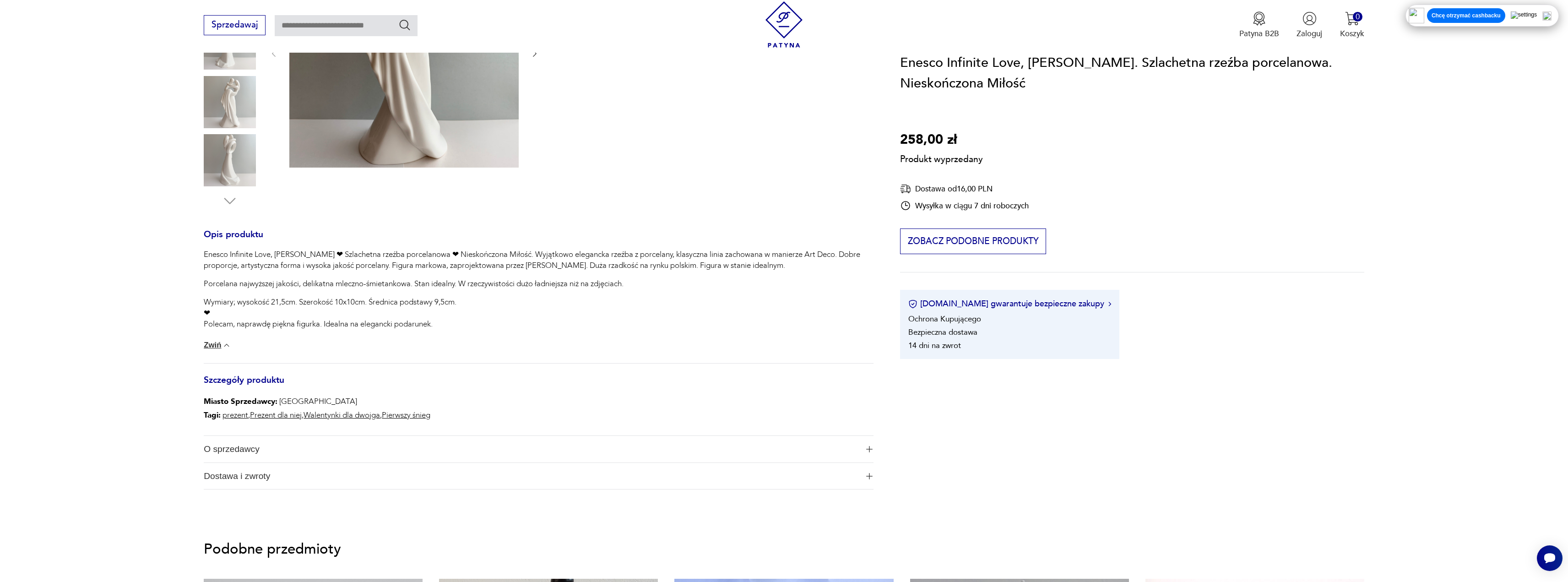
click at [204, 340] on button "Zwiń" at bounding box center [217, 345] width 28 height 9
drag, startPoint x: 946, startPoint y: 428, endPoint x: 933, endPoint y: 467, distance: 41.1
click at [945, 430] on section "Produkt wyprzedany Opis produktu Enesco Infinite Love, [PERSON_NAME] ❤ Szlachet…" at bounding box center [784, 227] width 1568 height 578
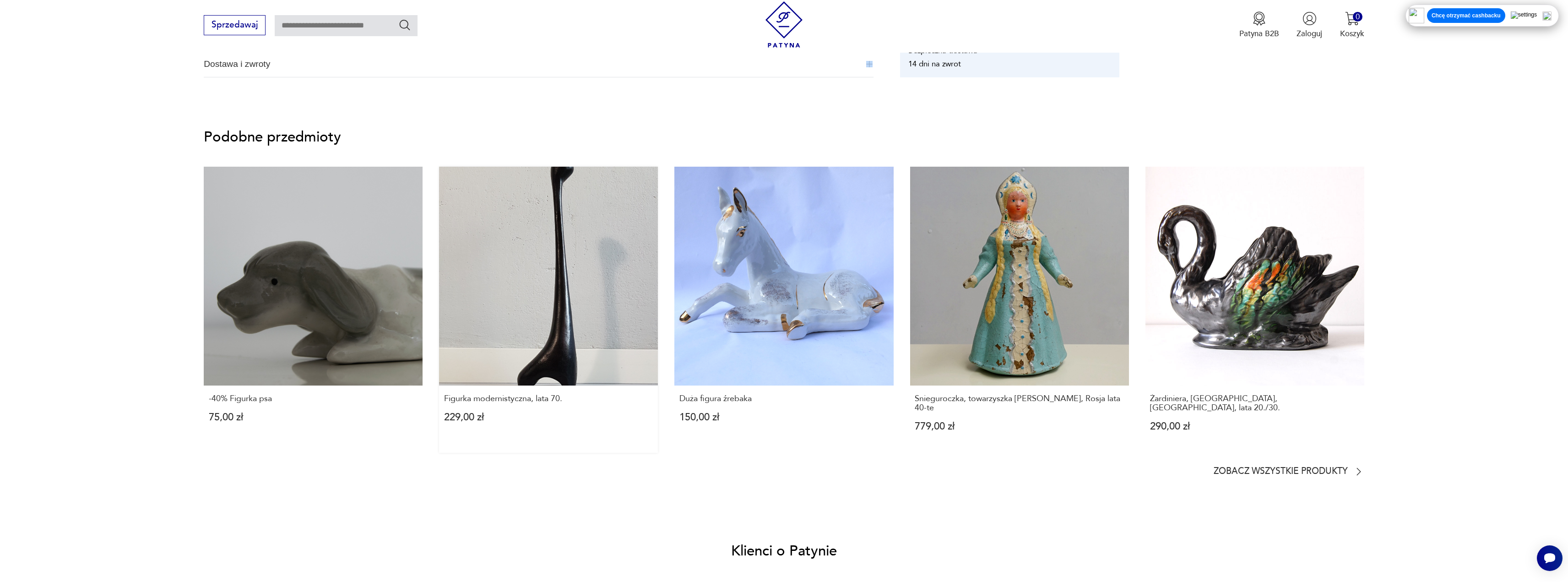
scroll to position [778, 0]
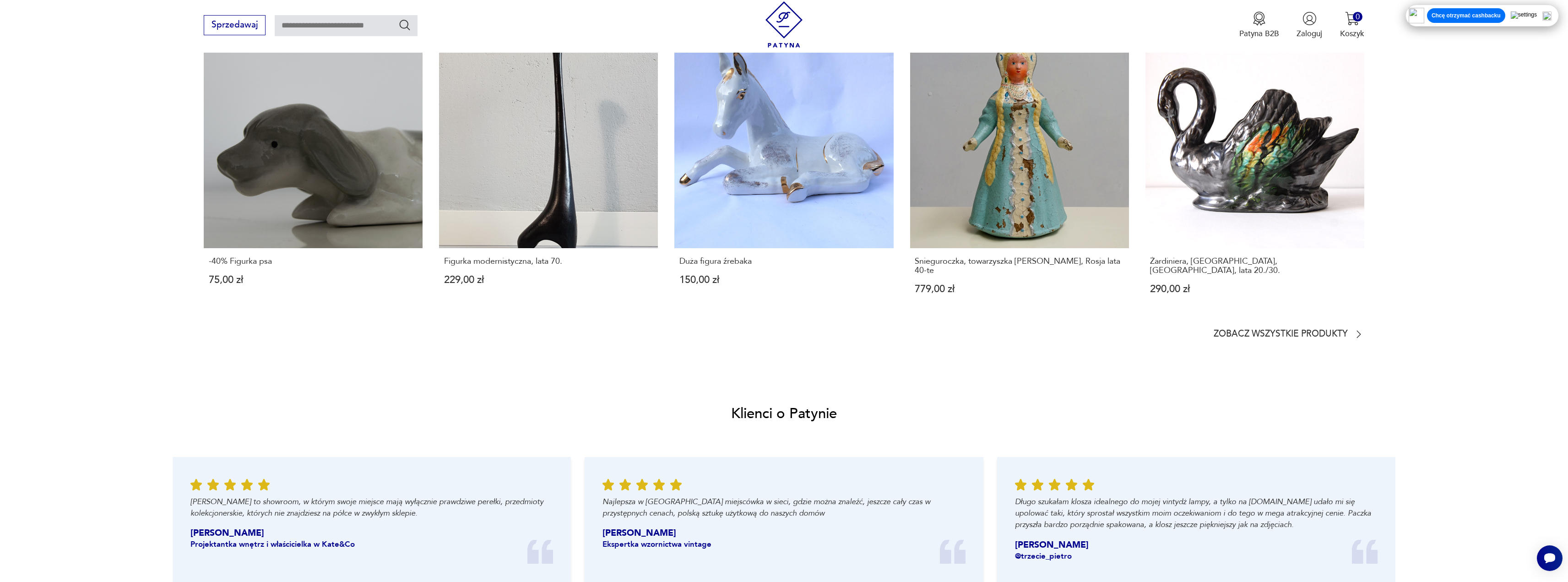
drag, startPoint x: 644, startPoint y: 258, endPoint x: 659, endPoint y: 283, distance: 29.2
type input "******"
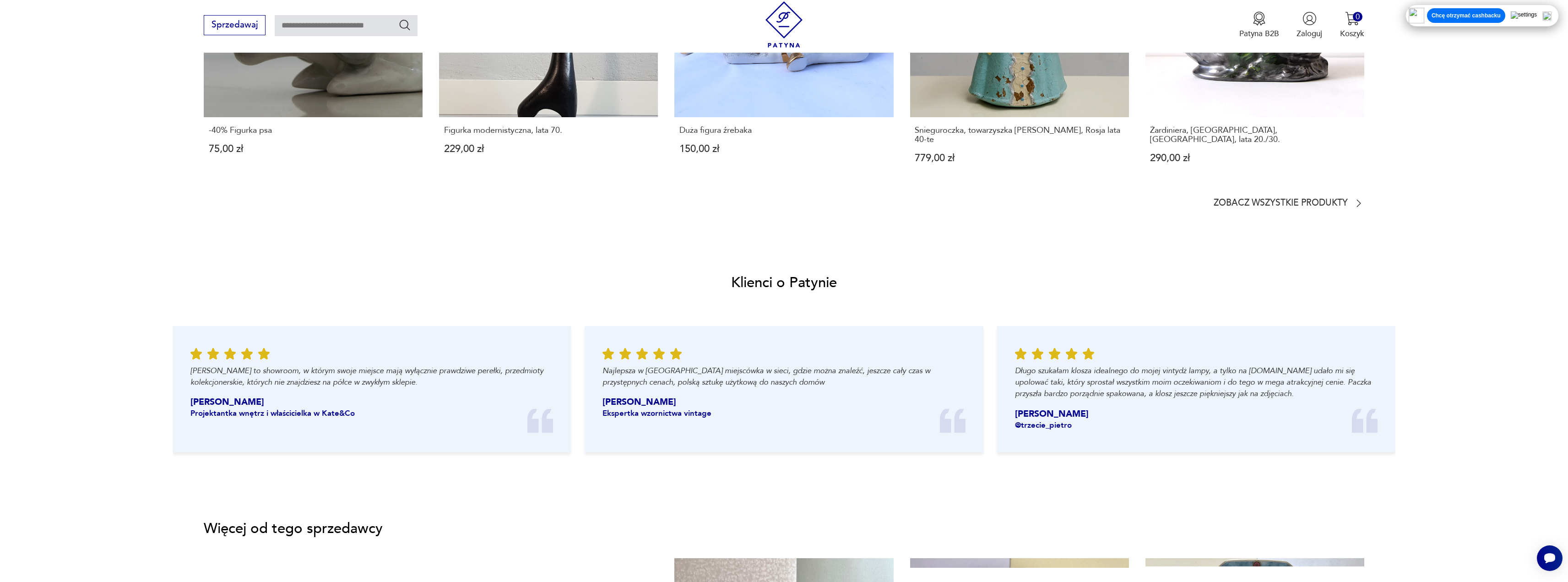
scroll to position [1047, 0]
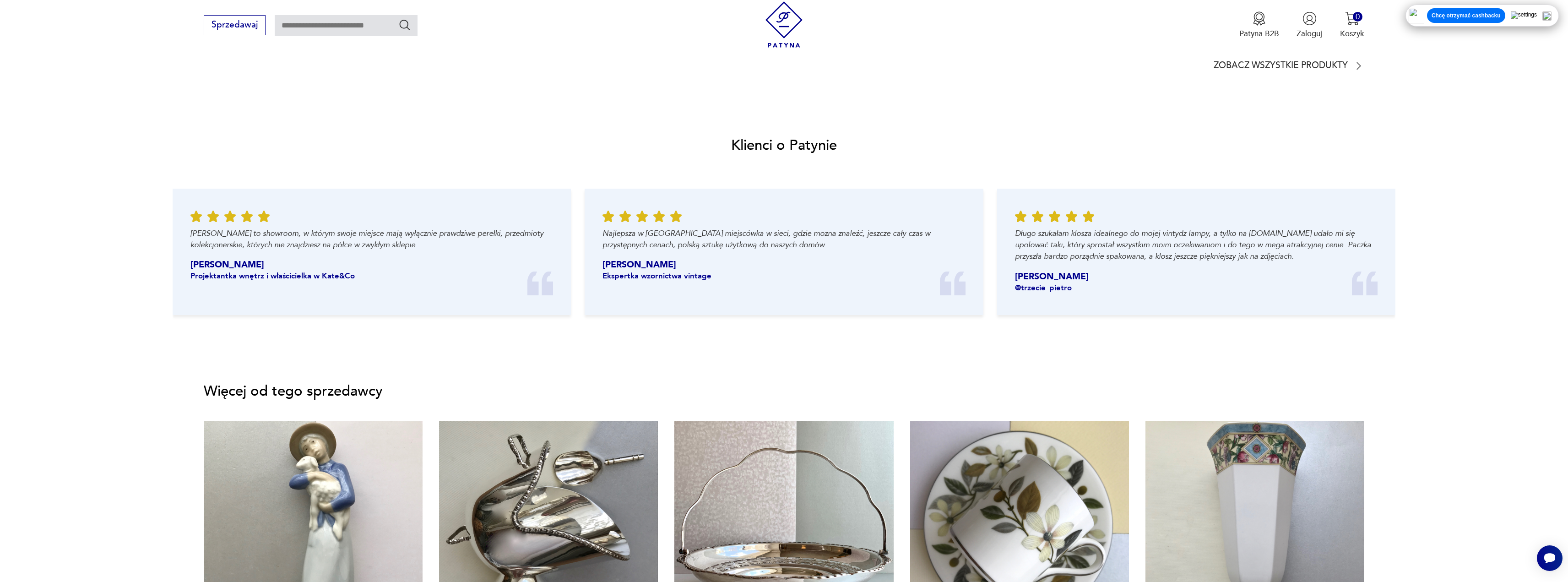
drag, startPoint x: 558, startPoint y: 282, endPoint x: 533, endPoint y: 285, distance: 25.2
type input "******"
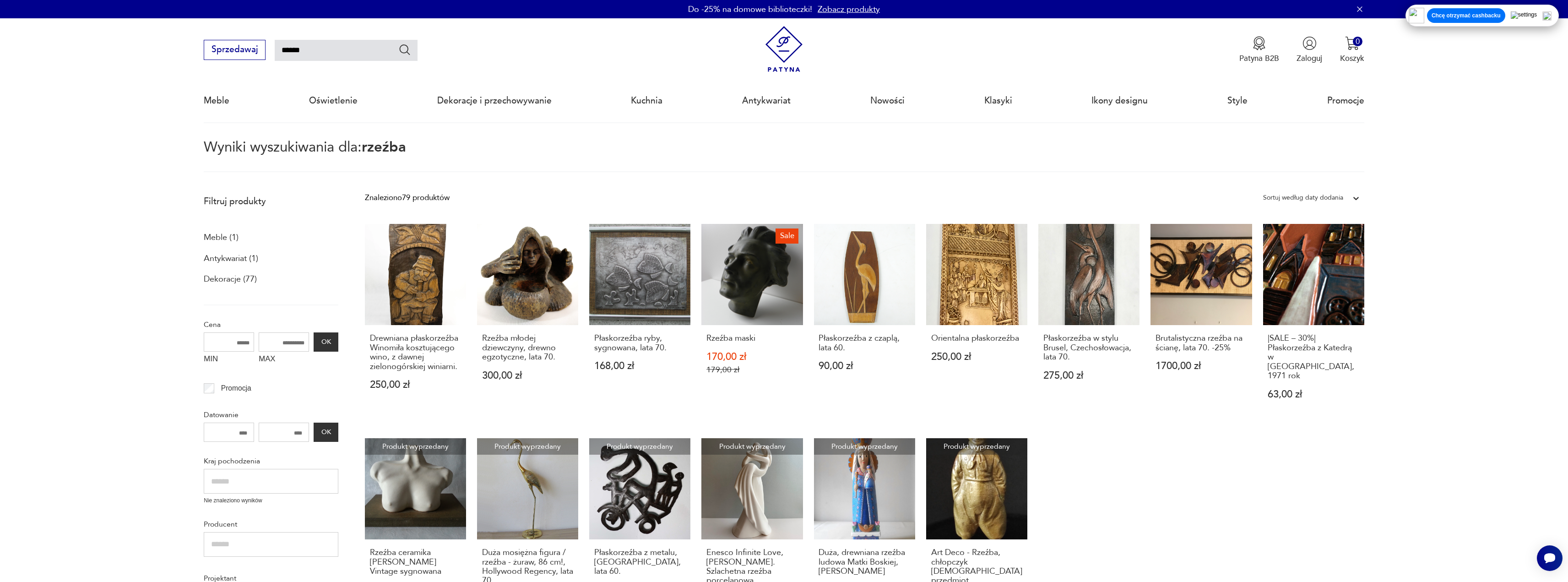
click at [333, 52] on input "******" at bounding box center [346, 50] width 143 height 21
type input "**********"
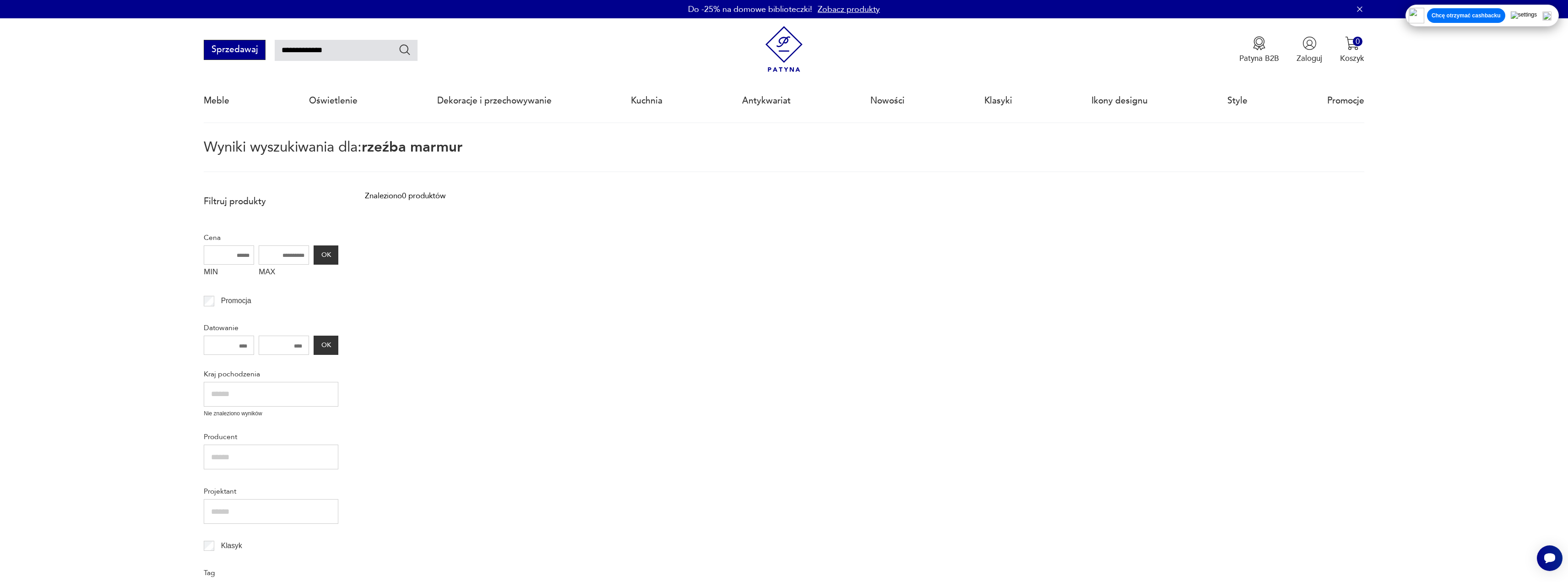
drag, startPoint x: 360, startPoint y: 53, endPoint x: 210, endPoint y: 51, distance: 150.0
click at [213, 52] on div "**********" at bounding box center [310, 50] width 214 height 20
type input "******"
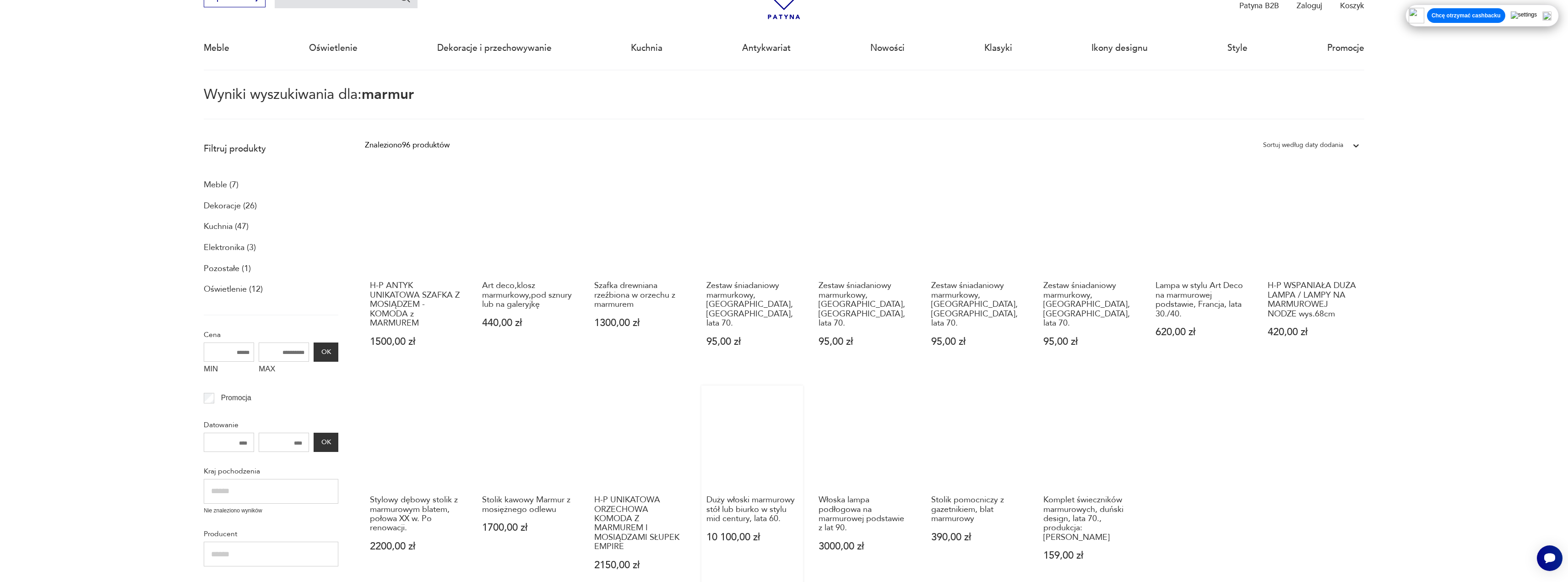
scroll to position [144, 0]
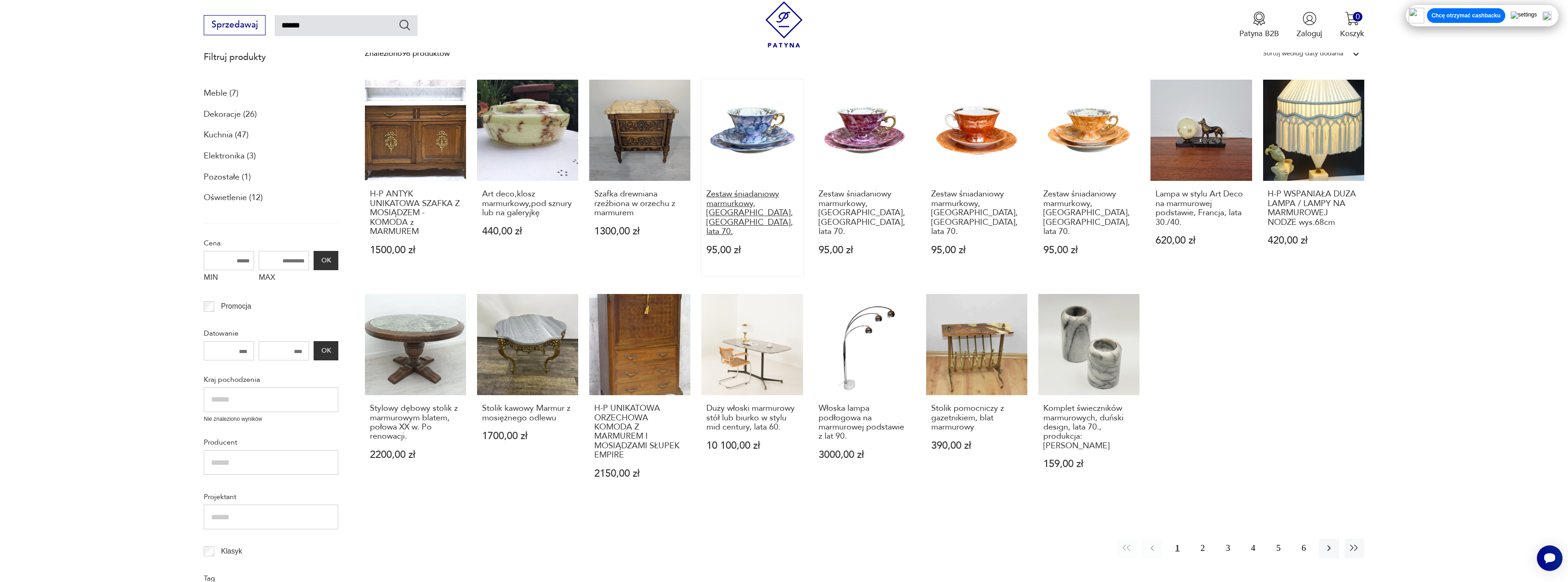
click at [740, 342] on link "Duży włoski marmurowy stół lub biurko w stylu mid century, lata 60. 10 100,00 zł" at bounding box center [752, 397] width 101 height 206
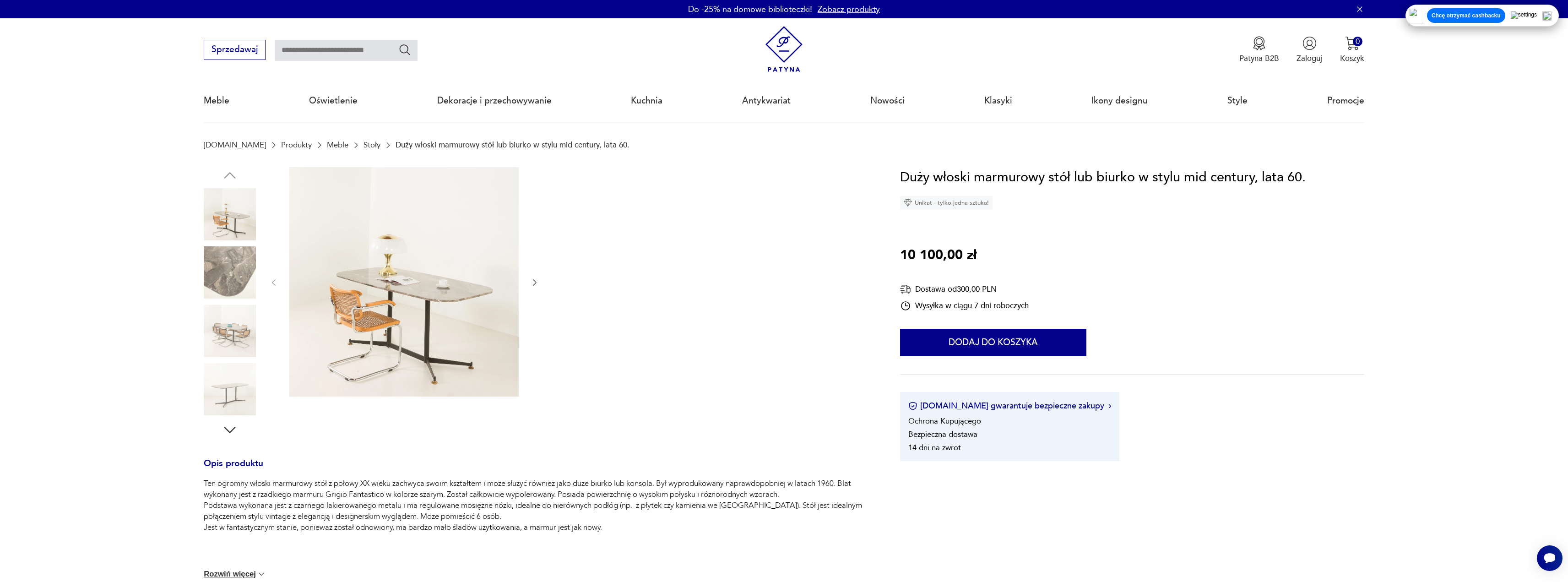
click at [531, 285] on icon "button" at bounding box center [535, 282] width 9 height 9
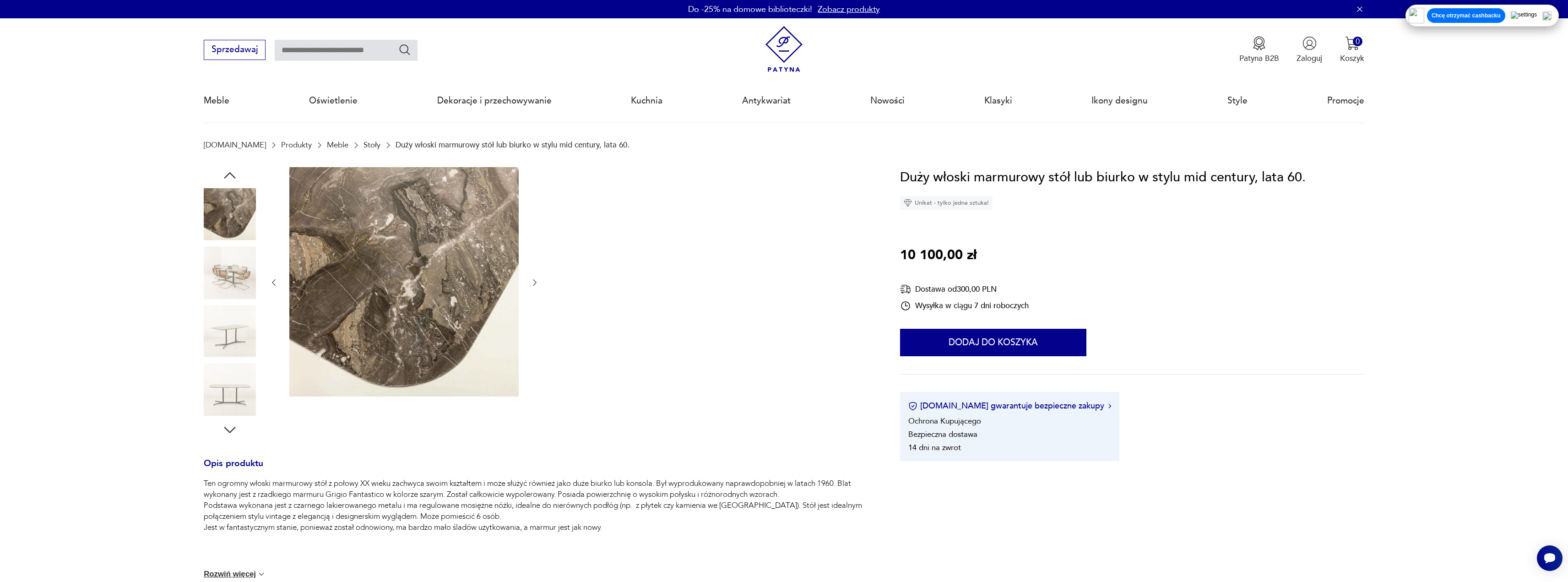
click at [531, 284] on icon "button" at bounding box center [535, 282] width 9 height 9
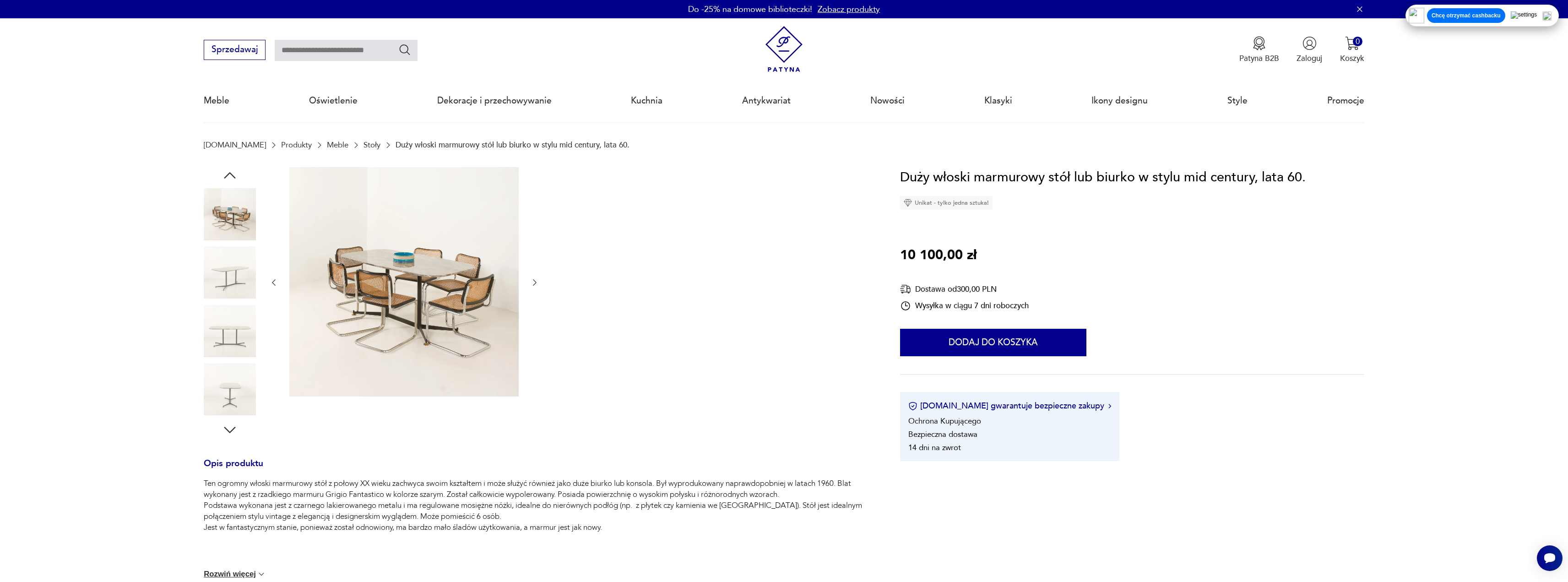
click at [531, 284] on icon "button" at bounding box center [535, 282] width 9 height 9
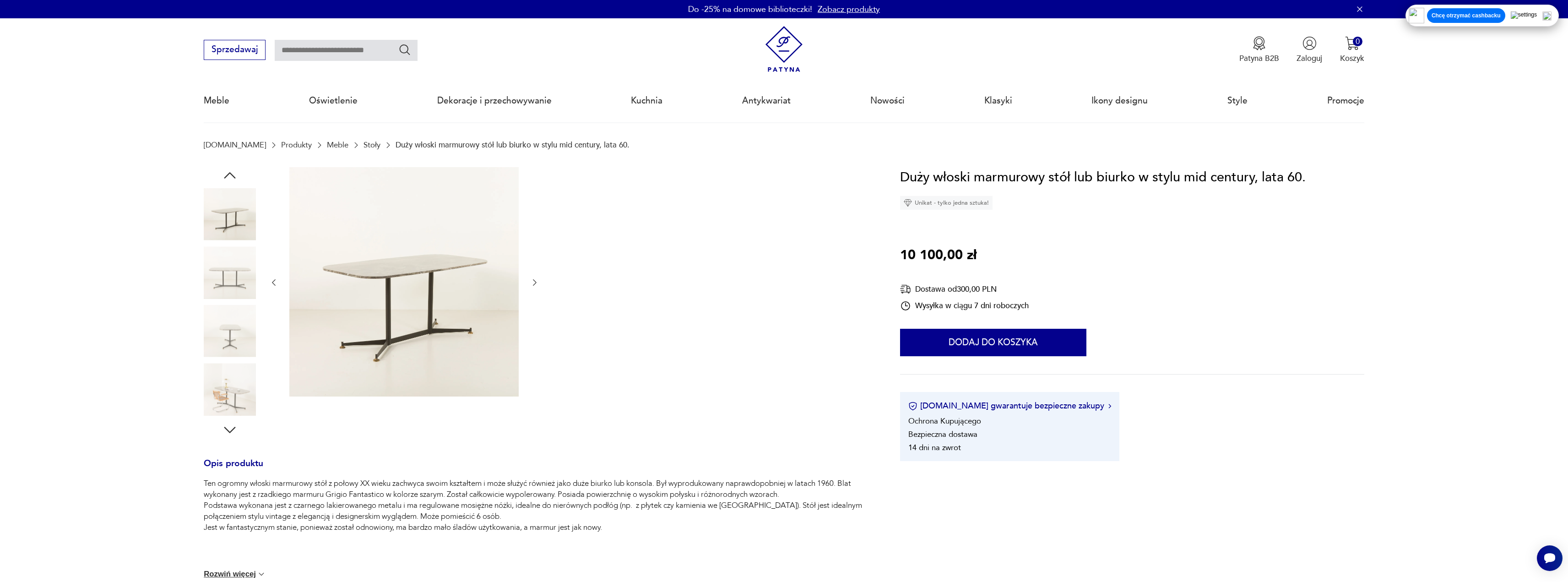
click at [531, 284] on icon "button" at bounding box center [535, 282] width 9 height 9
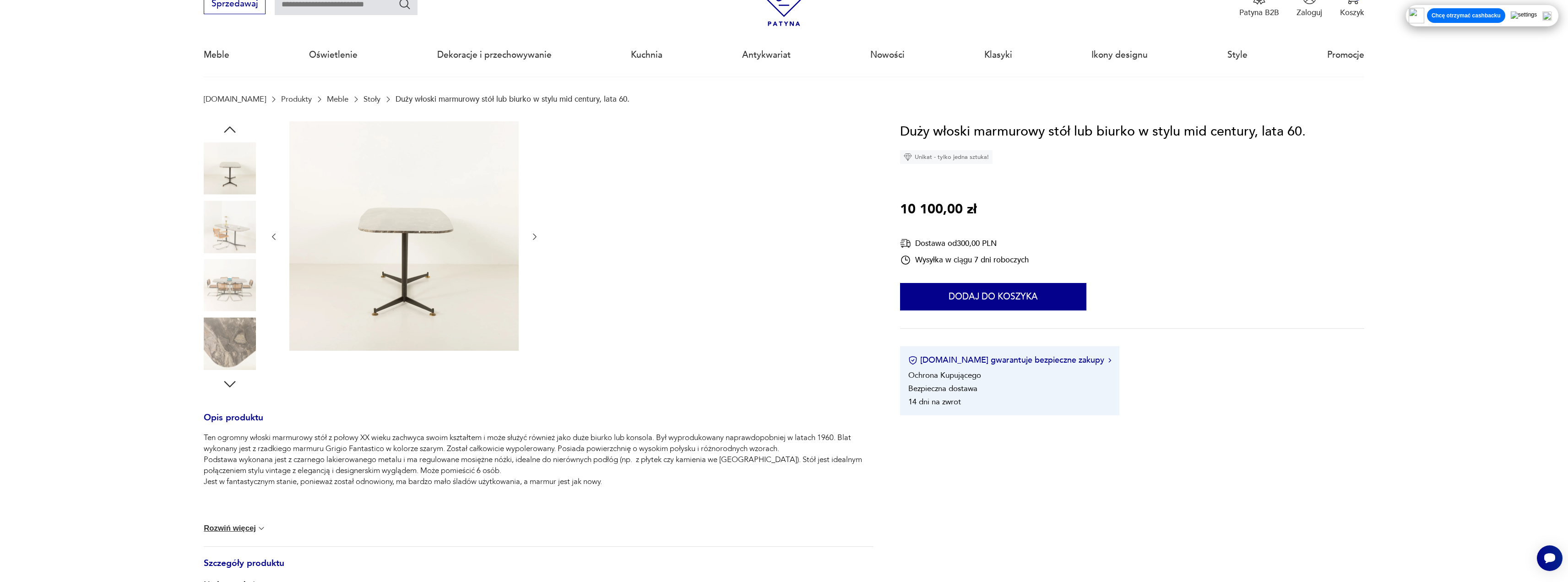
scroll to position [91, 0]
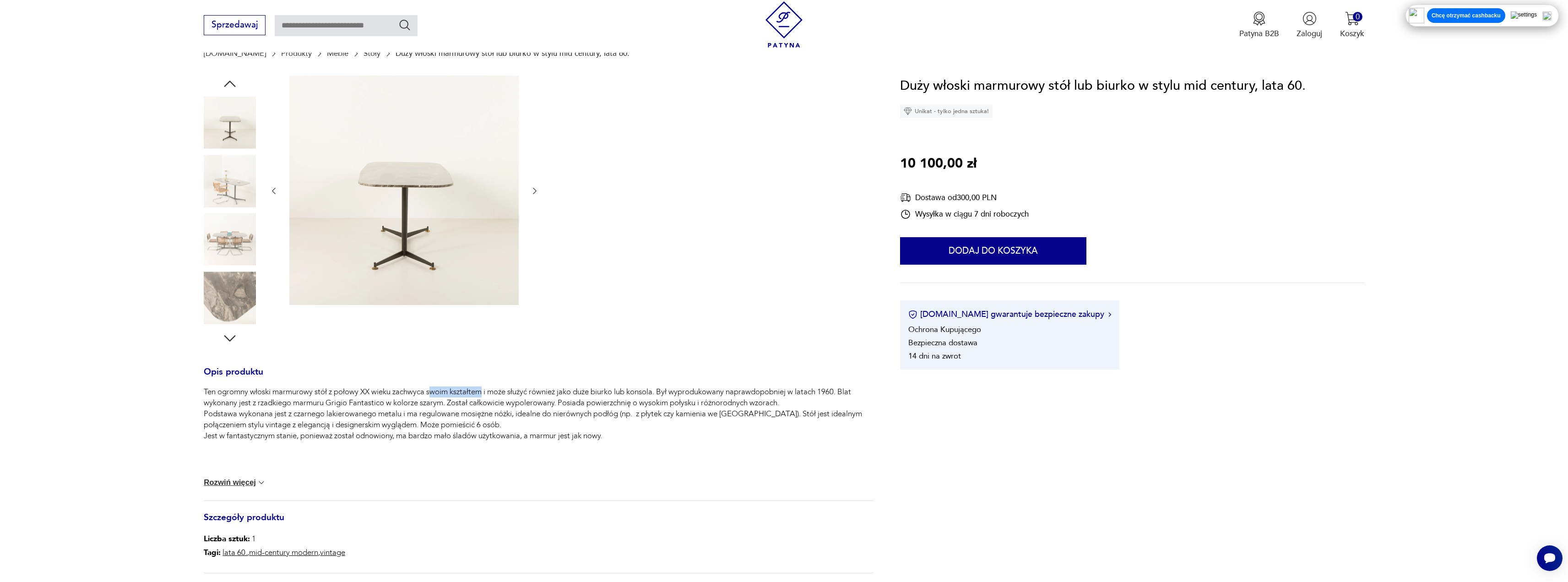
drag, startPoint x: 434, startPoint y: 392, endPoint x: 450, endPoint y: 386, distance: 17.1
click at [482, 387] on p "Ten ogromny włoski marmurowy stół z połowy XX wieku zachwyca swoim kształtem i …" at bounding box center [538, 413] width 670 height 55
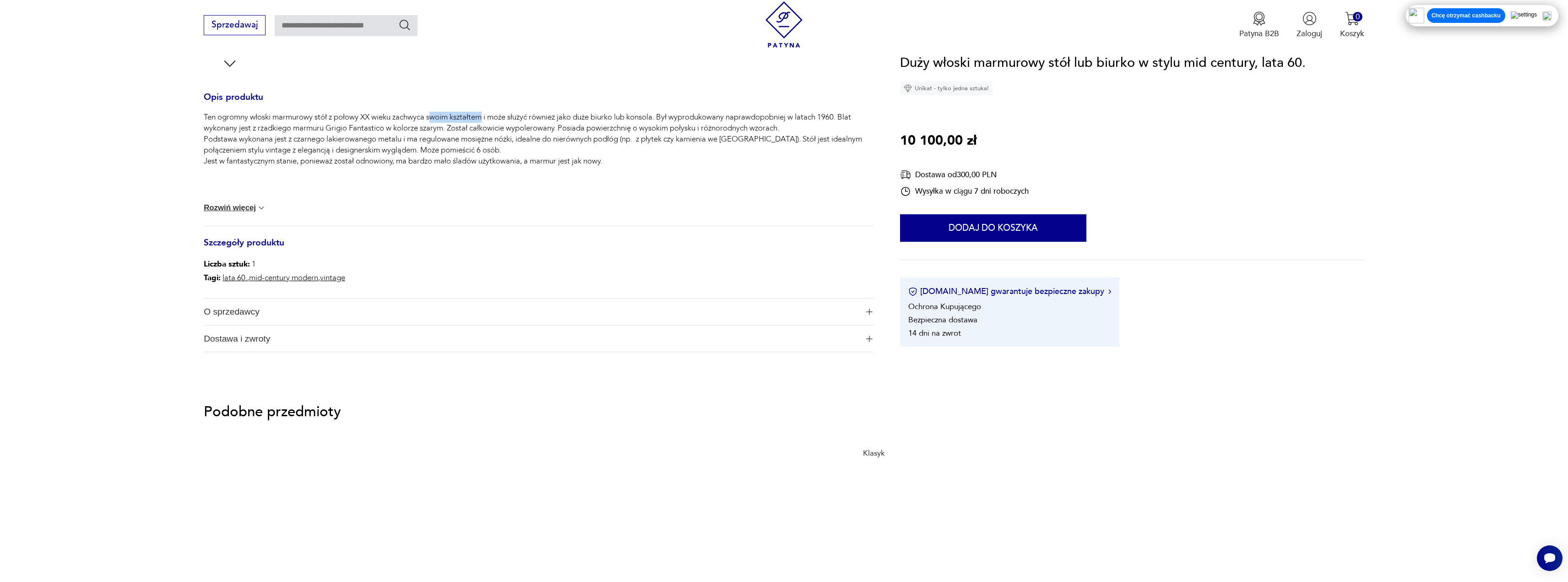
scroll to position [138, 0]
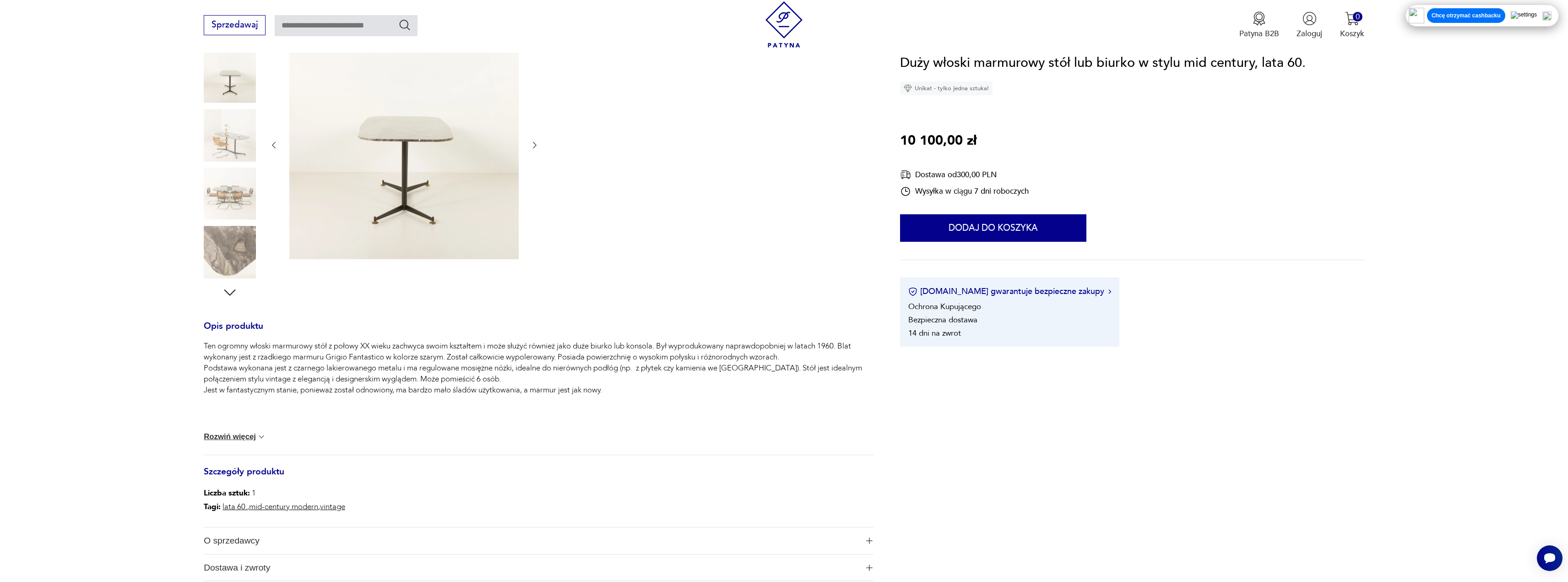
click at [338, 401] on div "Ten ogromny włoski marmurowy stół z połowy XX wieku zachwyca swoim kształtem i …" at bounding box center [538, 380] width 670 height 80
click at [215, 256] on img at bounding box center [230, 252] width 52 height 52
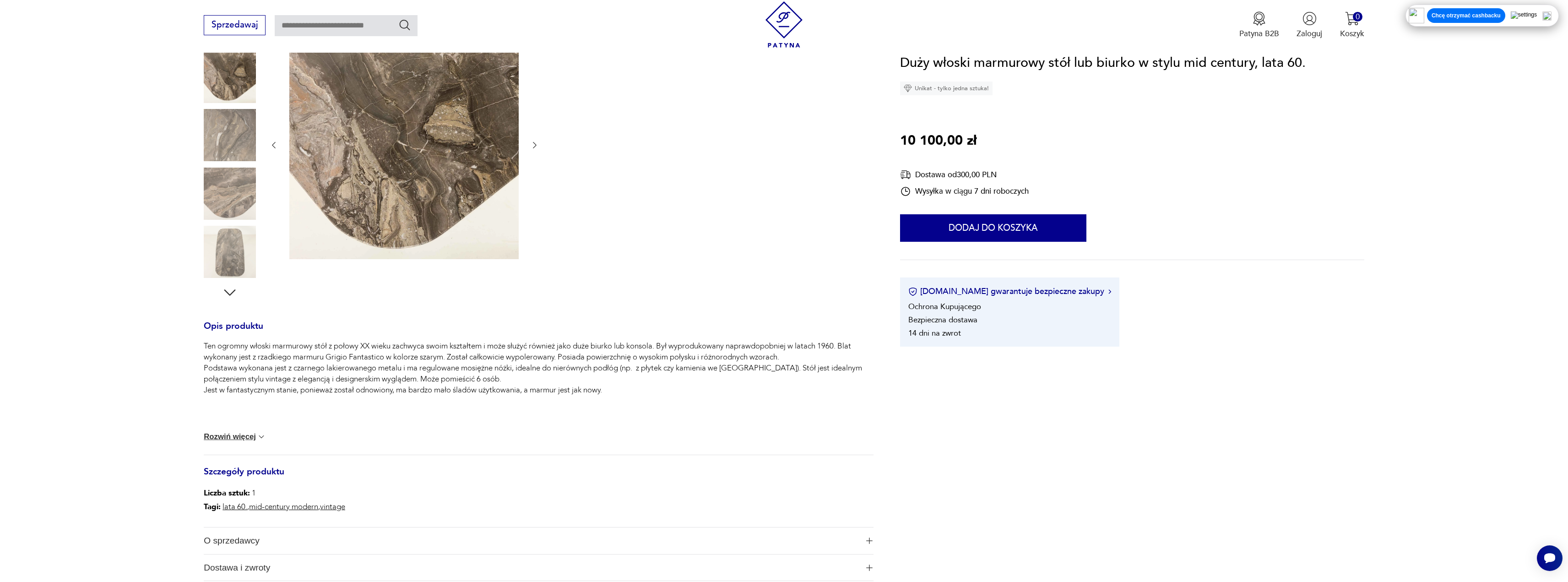
click at [232, 146] on img at bounding box center [230, 135] width 52 height 52
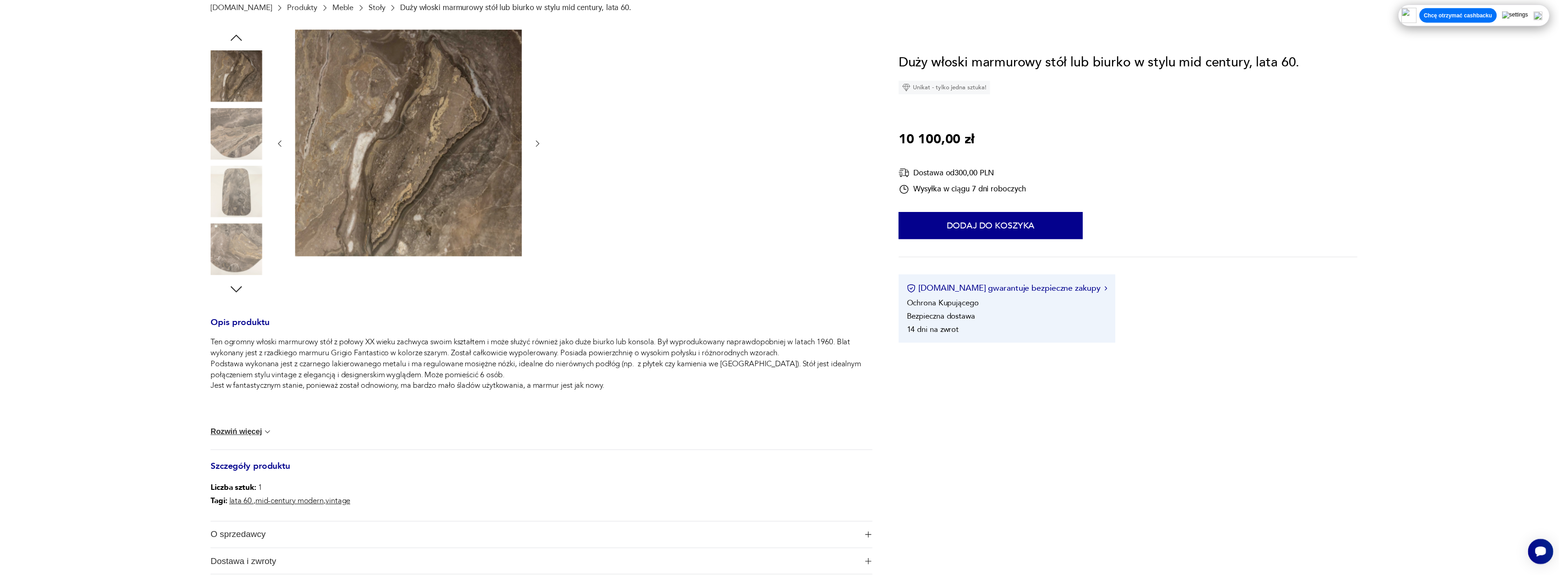
scroll to position [0, 0]
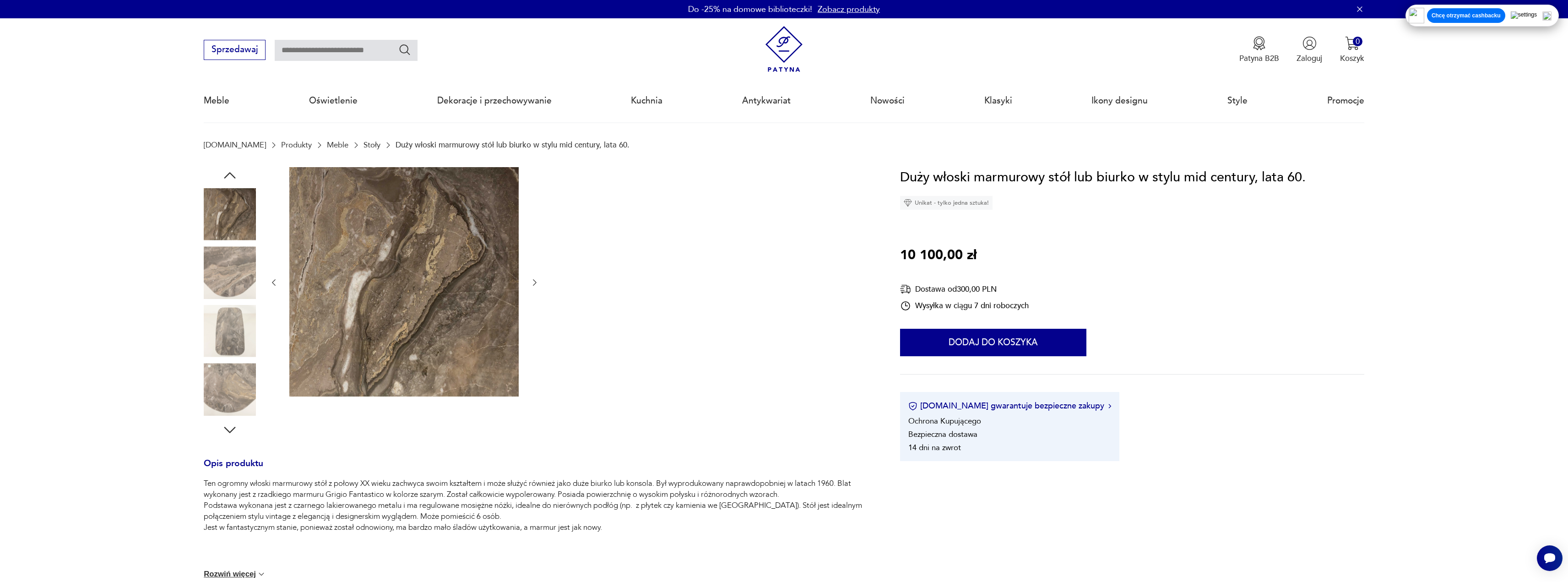
click at [240, 193] on img at bounding box center [230, 215] width 52 height 52
type input "******"
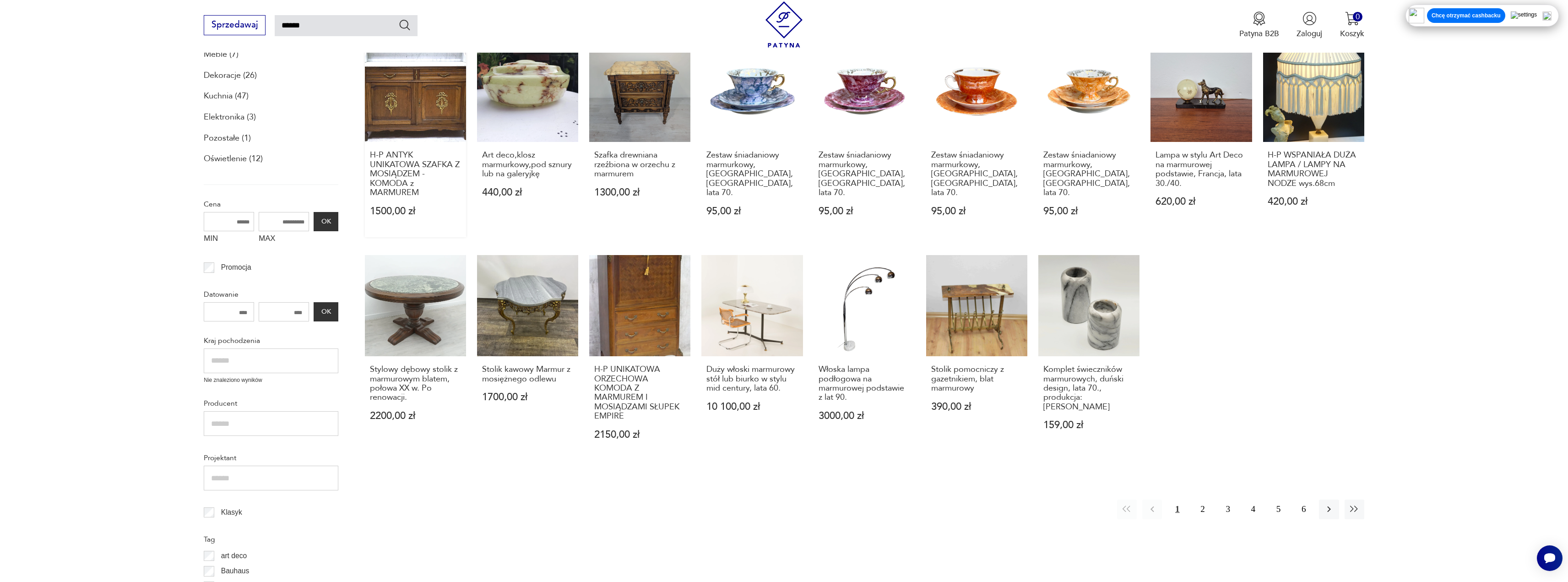
scroll to position [91, 0]
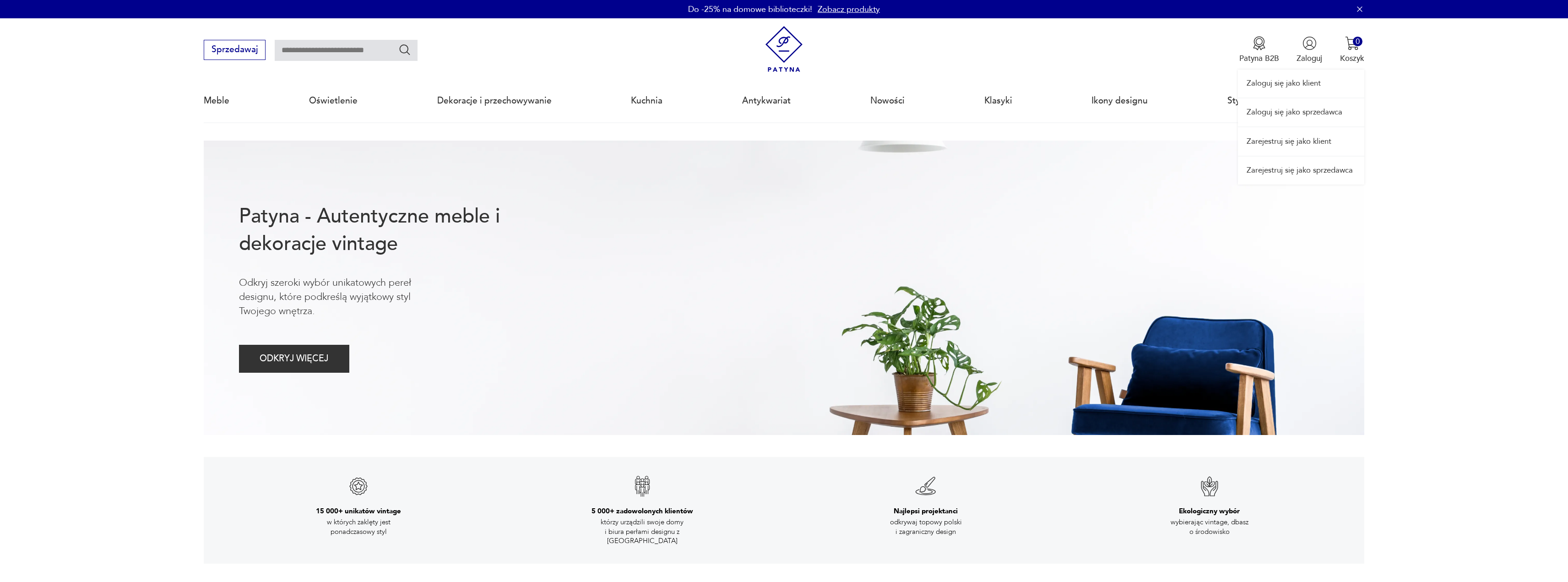
click at [1310, 50] on div "Zaloguj się jako klient Zaloguj się jako sprzedawca Zarejestruj się jako klient…" at bounding box center [1301, 101] width 127 height 166
click at [1303, 136] on link "Zarejestruj się jako klient" at bounding box center [1301, 141] width 127 height 28
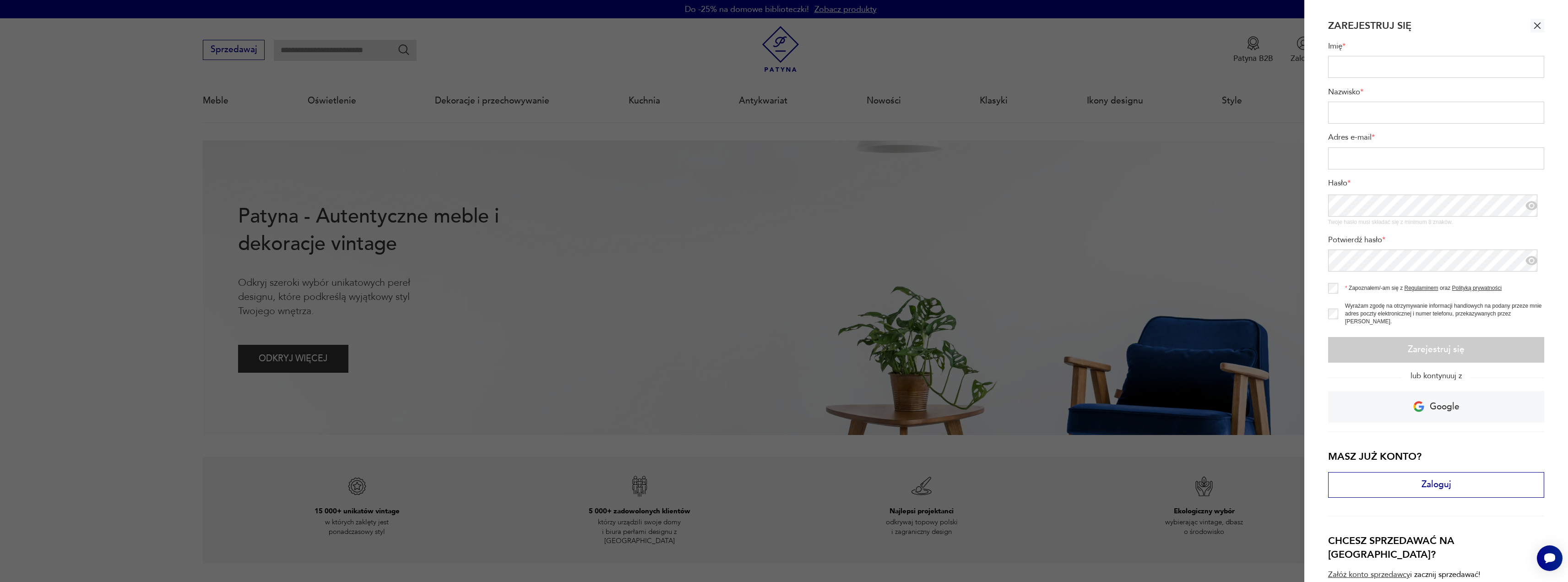
click at [1516, 23] on div "Zarejestruj się" at bounding box center [1436, 25] width 216 height 14
click at [1524, 22] on div "Zarejestruj się" at bounding box center [1436, 25] width 216 height 14
drag, startPoint x: 1527, startPoint y: 24, endPoint x: 1495, endPoint y: 28, distance: 32.2
click at [1531, 24] on button "button" at bounding box center [1538, 25] width 14 height 14
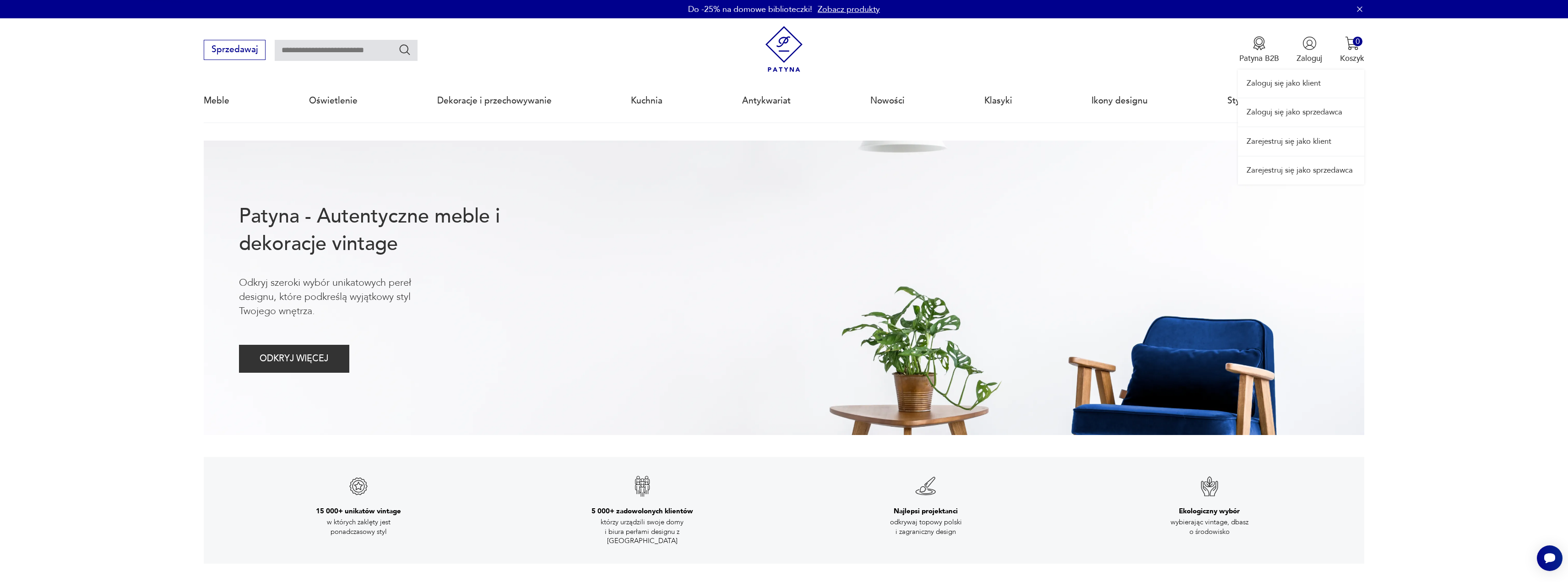
click at [1288, 111] on link "Zaloguj się jako sprzedawca" at bounding box center [1301, 112] width 127 height 28
